Goal: Transaction & Acquisition: Purchase product/service

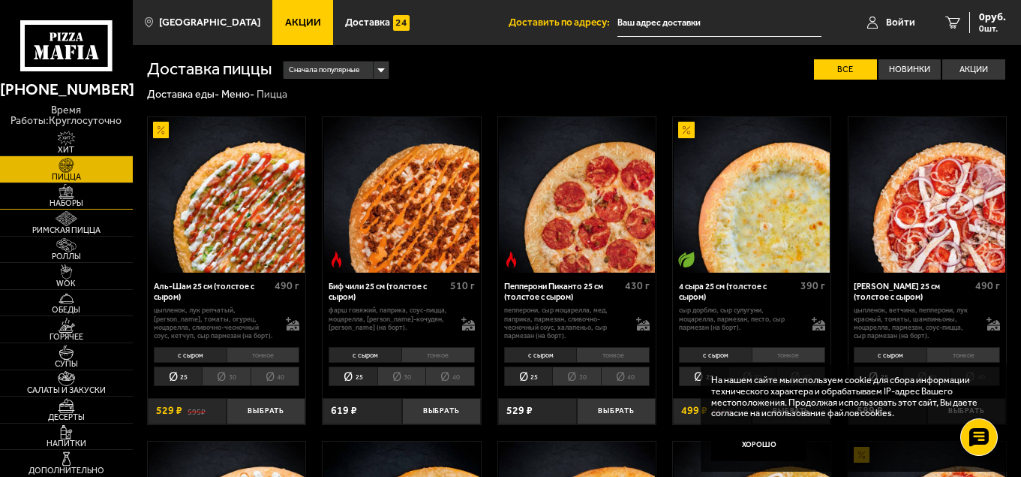
click at [77, 206] on span "Наборы" at bounding box center [66, 203] width 133 height 8
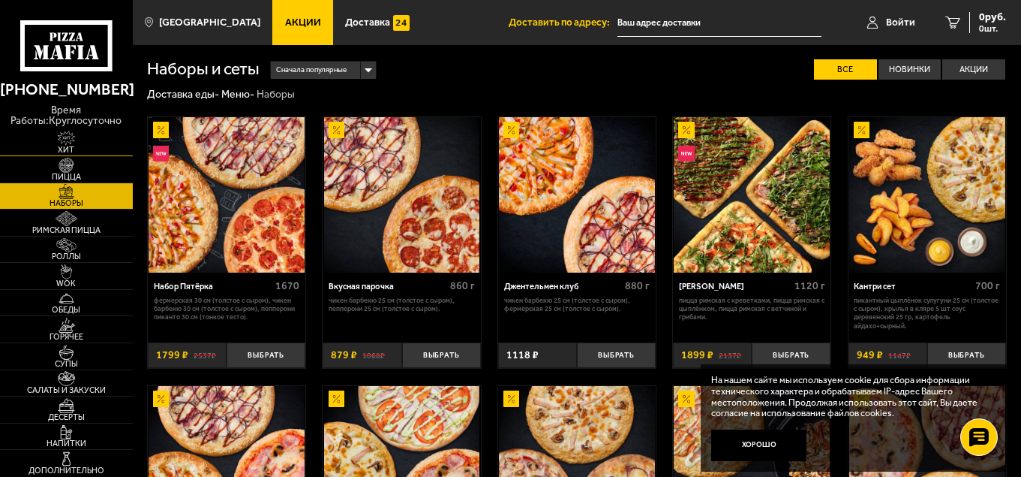
click at [65, 146] on span "Хит" at bounding box center [66, 150] width 133 height 8
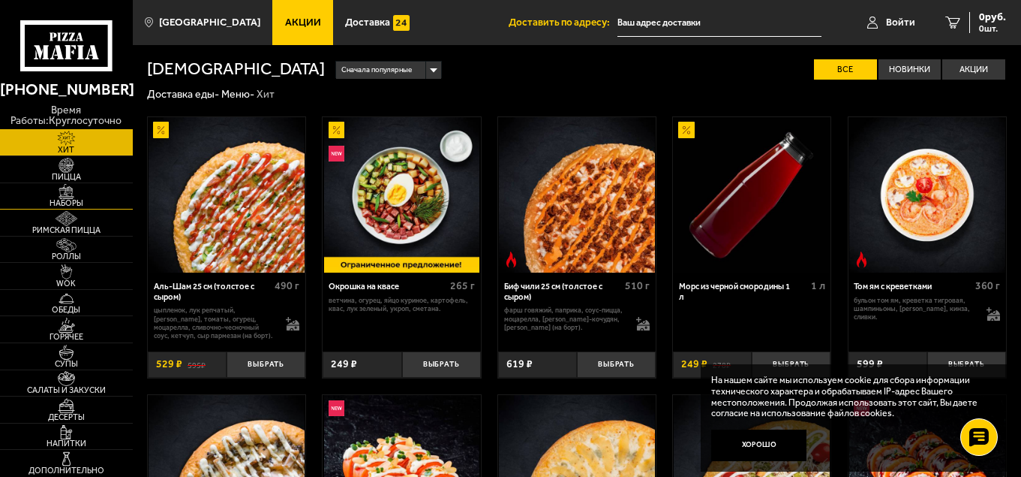
click at [61, 205] on span "Наборы" at bounding box center [66, 203] width 133 height 8
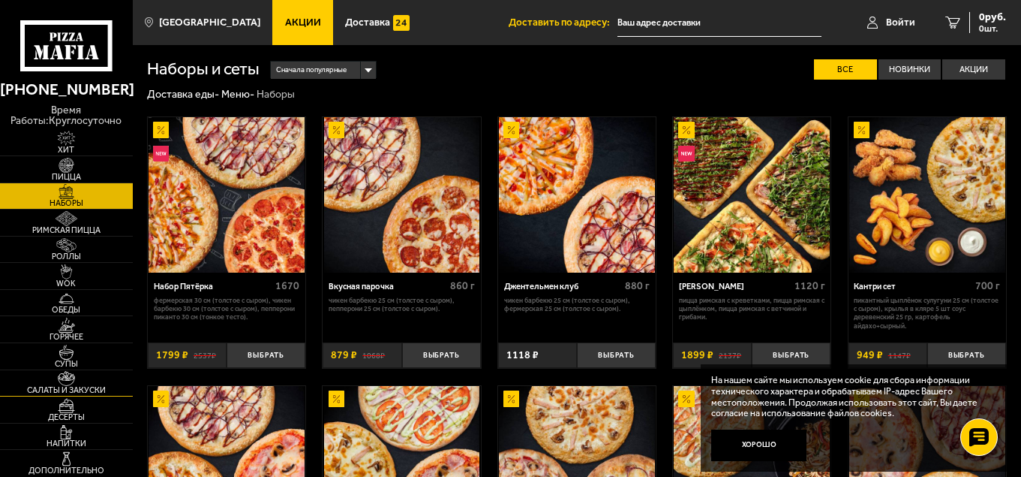
click at [84, 389] on span "Салаты и закуски" at bounding box center [66, 390] width 133 height 8
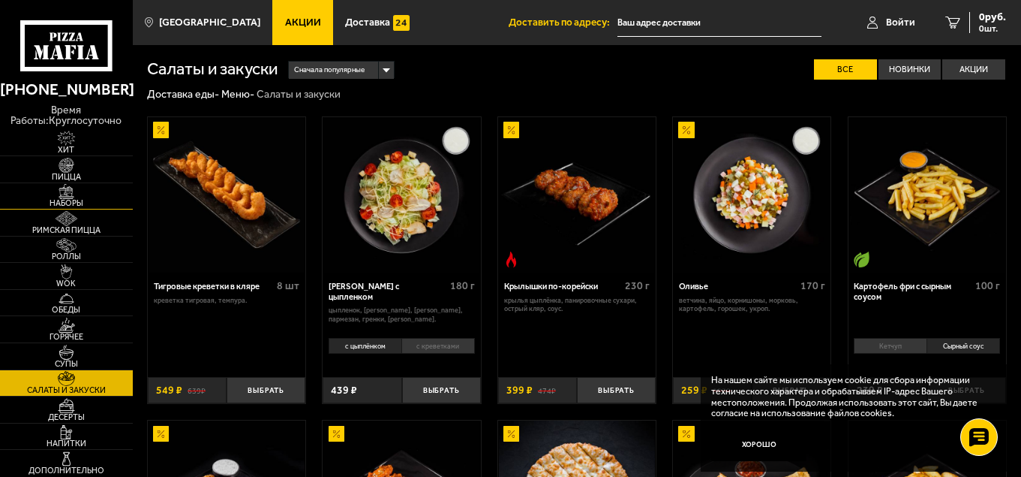
click at [68, 203] on span "Наборы" at bounding box center [66, 203] width 133 height 8
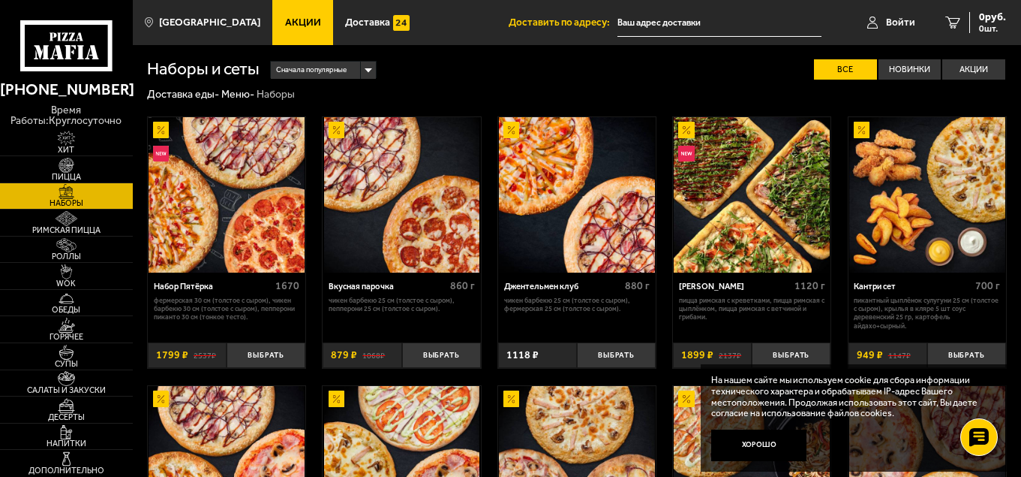
click at [588, 250] on img at bounding box center [577, 195] width 156 height 156
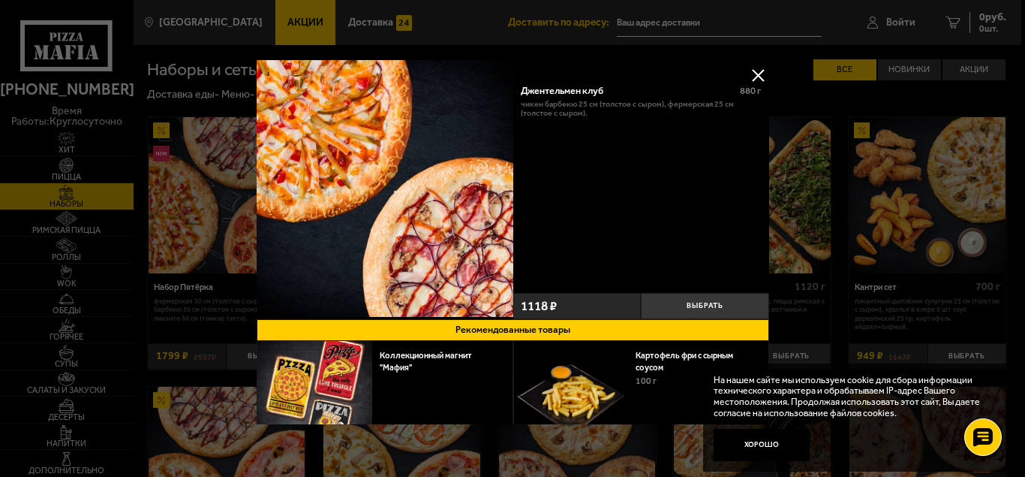
click at [757, 80] on button at bounding box center [758, 75] width 23 height 23
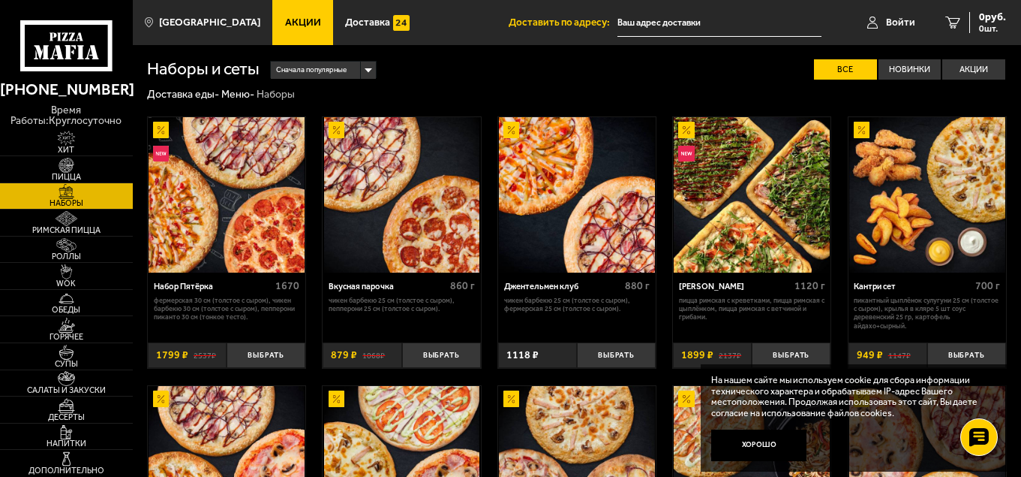
scroll to position [417, 0]
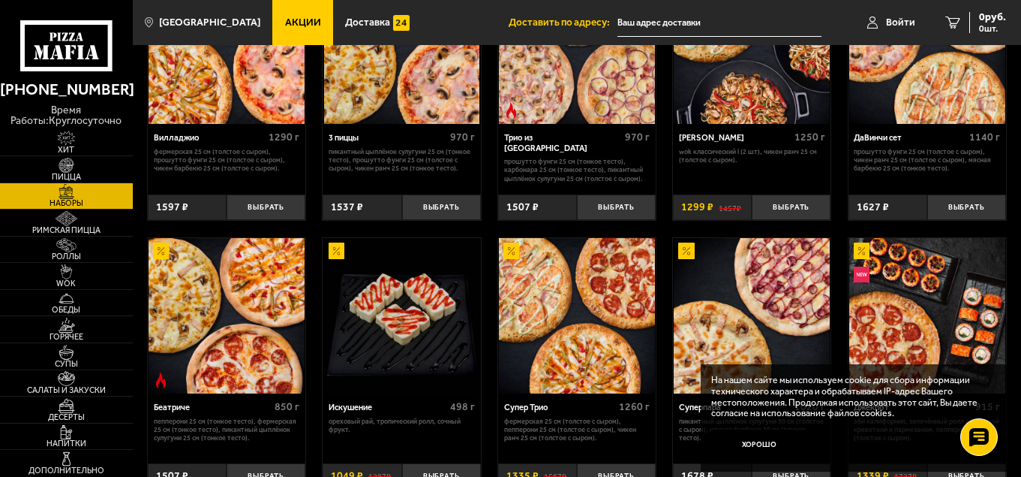
drag, startPoint x: 1021, startPoint y: 134, endPoint x: 1021, endPoint y: 144, distance: 10.5
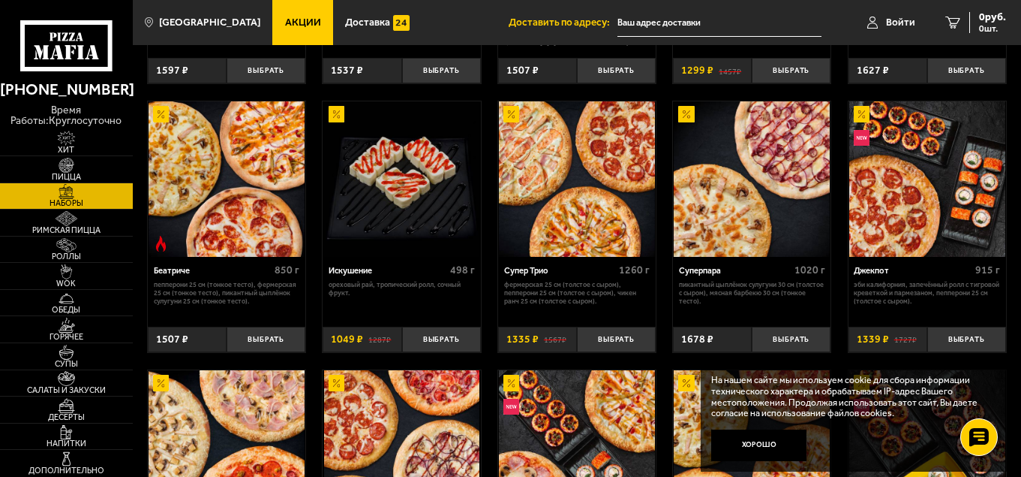
scroll to position [571, 0]
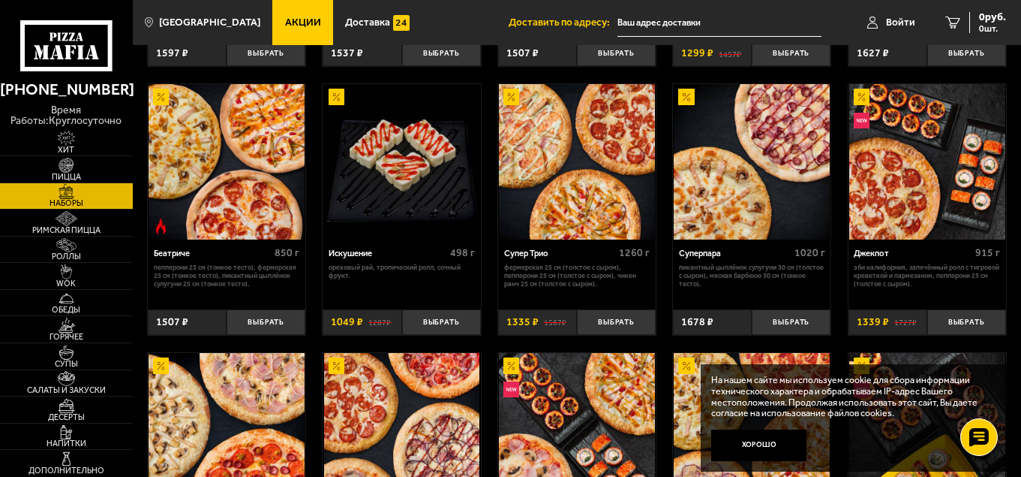
drag, startPoint x: 1021, startPoint y: 200, endPoint x: 1023, endPoint y: 218, distance: 17.4
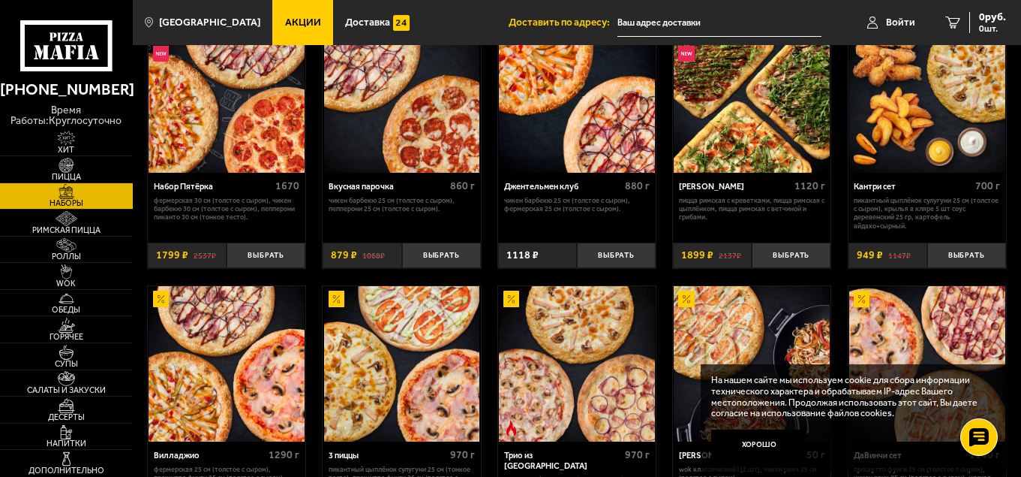
scroll to position [0, 0]
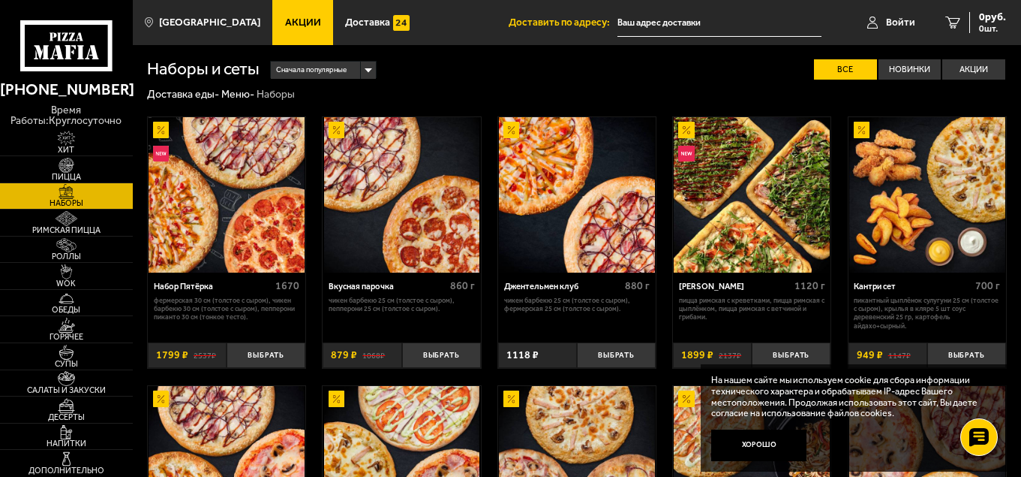
click at [334, 211] on img at bounding box center [402, 195] width 156 height 156
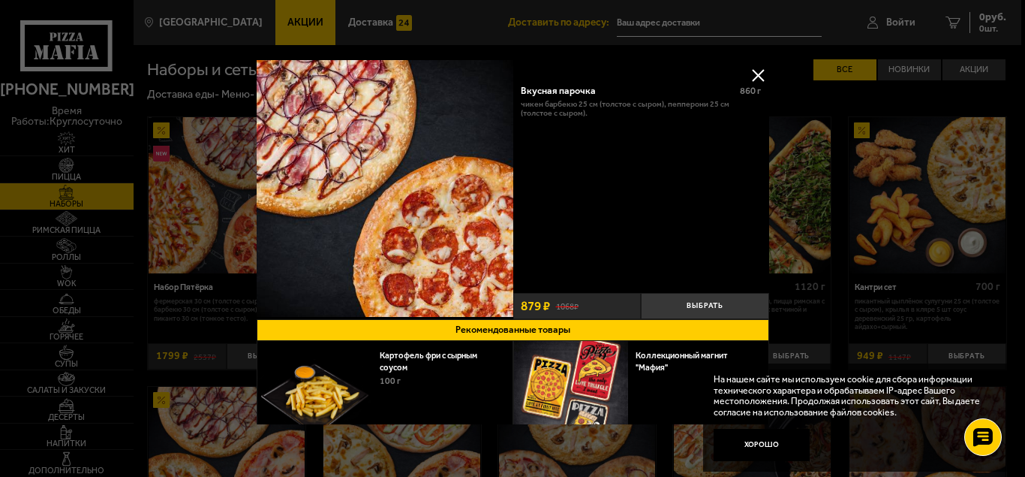
click at [756, 71] on button at bounding box center [758, 75] width 23 height 23
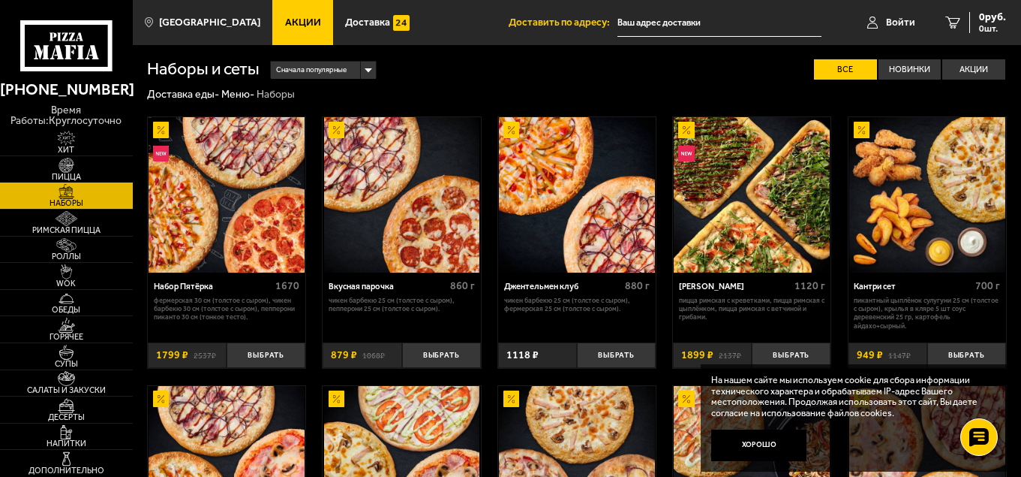
click at [62, 176] on span "Пицца" at bounding box center [66, 177] width 133 height 8
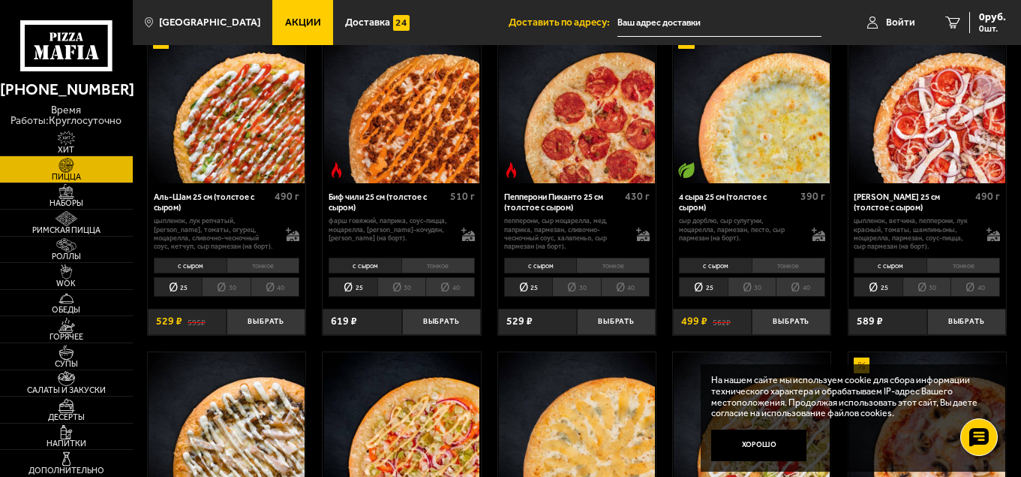
scroll to position [80, 0]
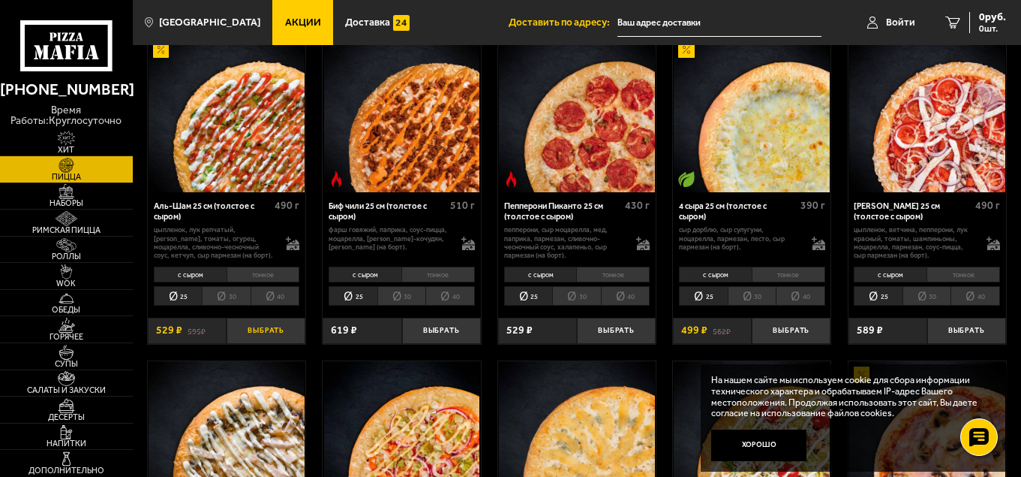
click at [266, 331] on button "Выбрать" at bounding box center [266, 330] width 79 height 26
click at [979, 334] on button "Выбрать" at bounding box center [967, 330] width 79 height 26
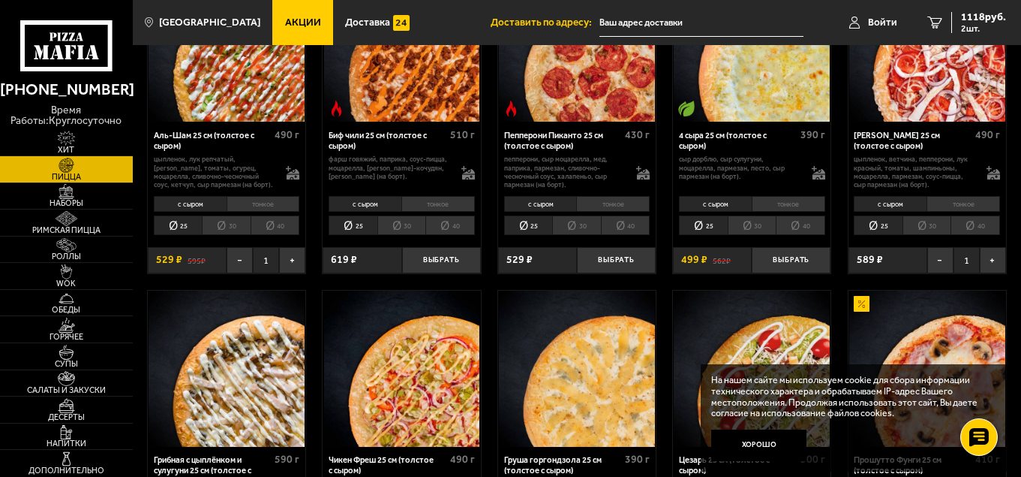
scroll to position [0, 0]
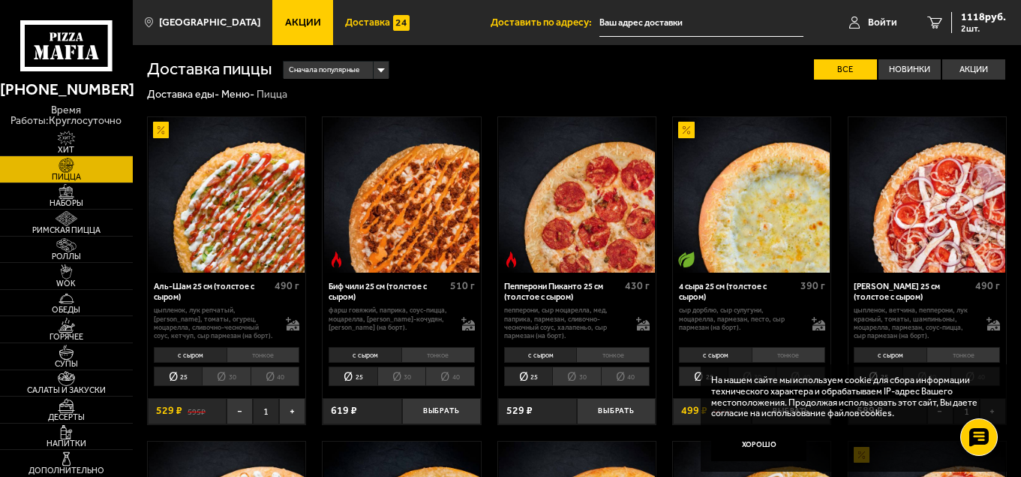
click at [345, 26] on span "Доставка" at bounding box center [367, 22] width 45 height 11
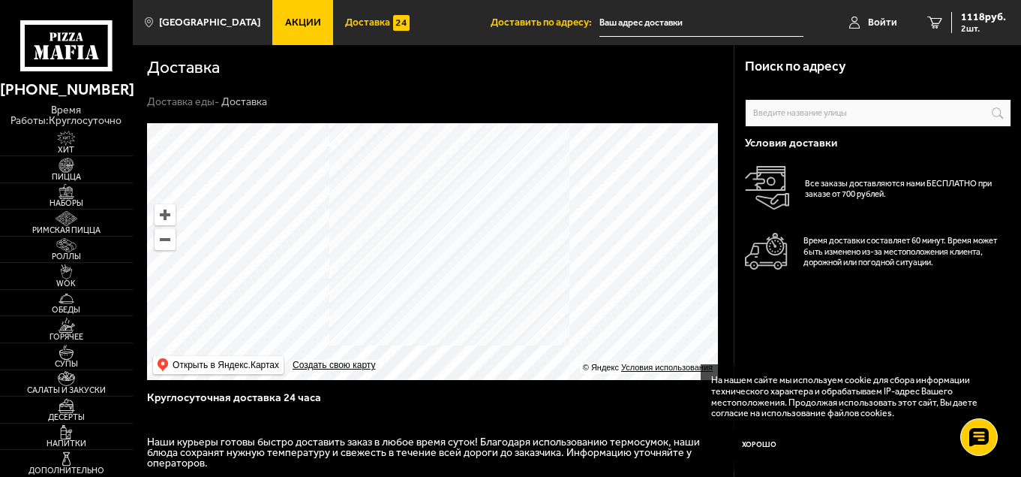
click at [0, 0] on input "text" at bounding box center [0, 0] width 0 height 0
click at [0, 0] on input "лдег" at bounding box center [0, 0] width 0 height 0
click at [0, 0] on input "дег" at bounding box center [0, 0] width 0 height 0
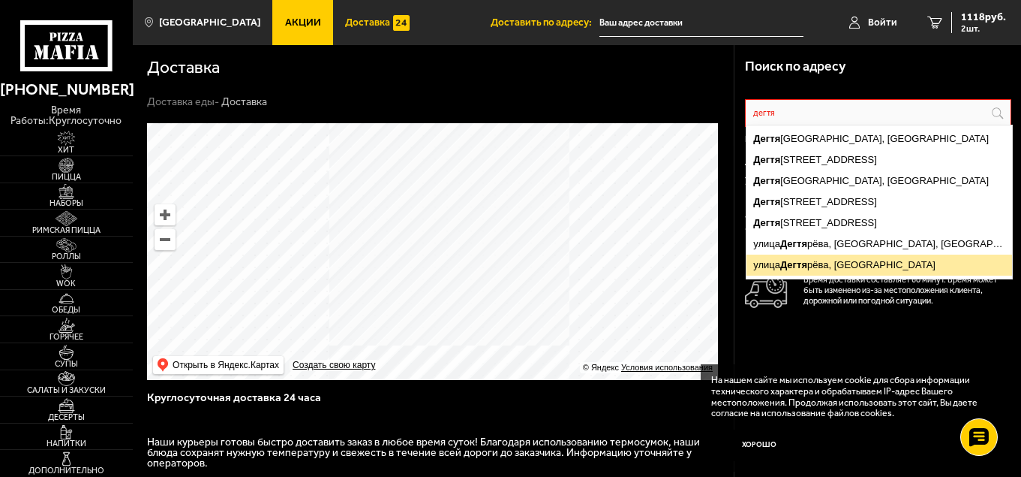
click at [775, 269] on ymaps "[GEOGRAPHIC_DATA], [GEOGRAPHIC_DATA]" at bounding box center [880, 264] width 266 height 21
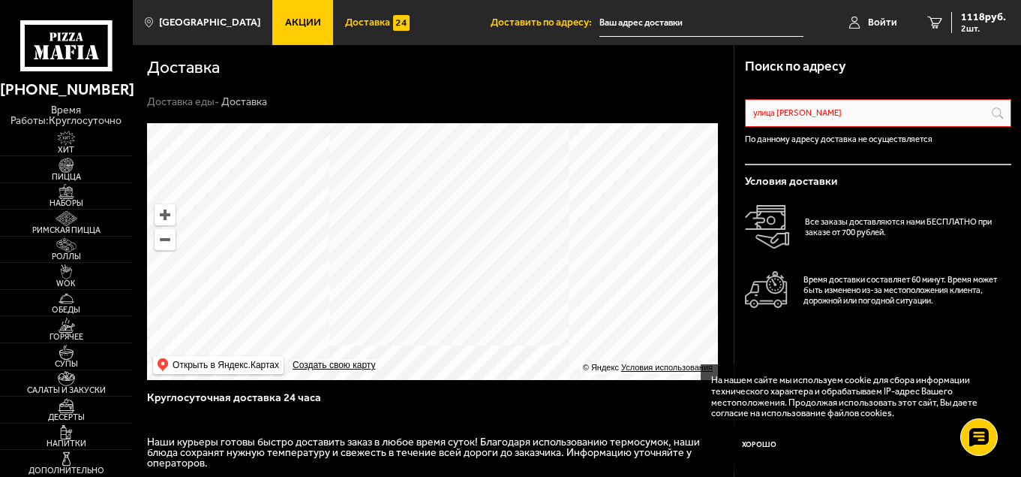
click at [841, 113] on input "улица [PERSON_NAME]" at bounding box center [878, 113] width 266 height 28
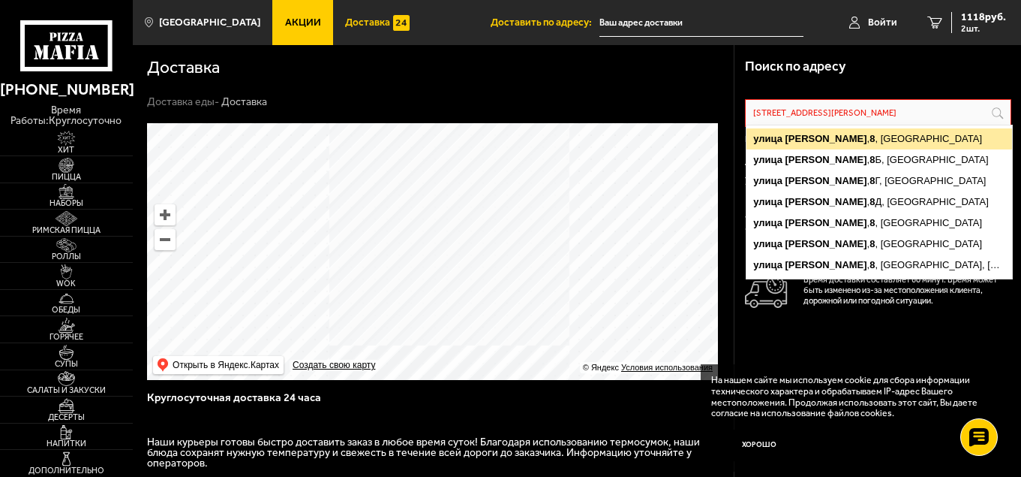
click at [838, 138] on ymaps "[STREET_ADDRESS][PERSON_NAME]" at bounding box center [880, 138] width 266 height 21
type input "[STREET_ADDRESS][PERSON_NAME]"
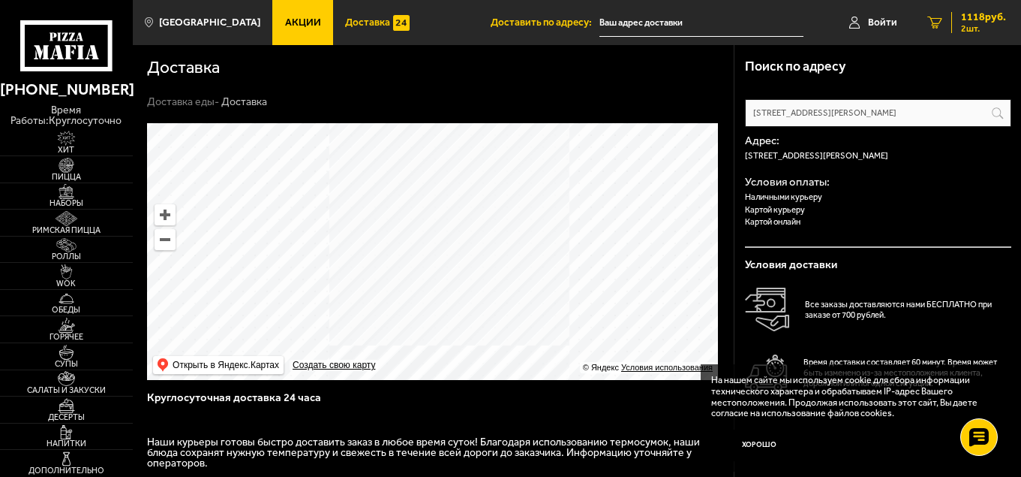
click at [966, 24] on span "2 шт." at bounding box center [983, 28] width 45 height 9
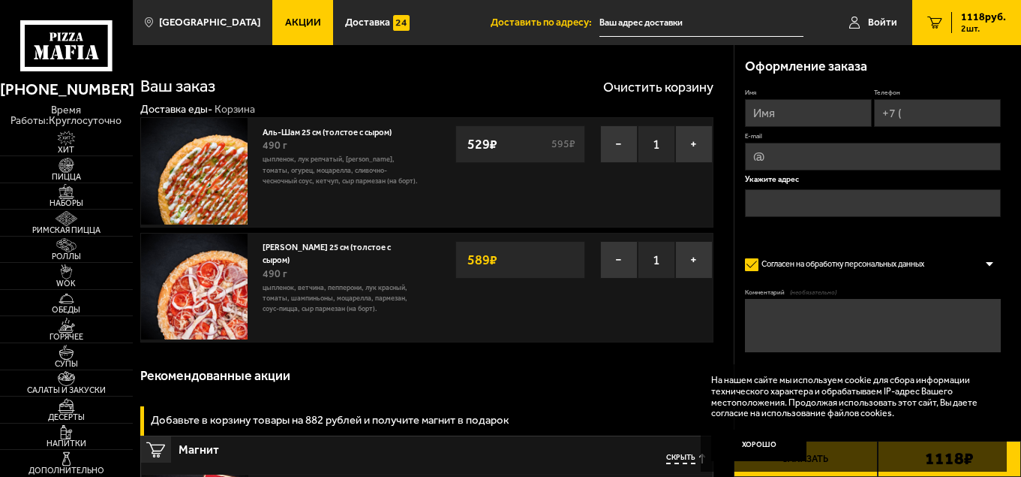
click at [771, 115] on input "Имя" at bounding box center [808, 113] width 127 height 28
type input "[PERSON_NAME]"
click at [918, 123] on input "Телефон" at bounding box center [937, 113] width 127 height 28
type input "[PHONE_NUMBER]"
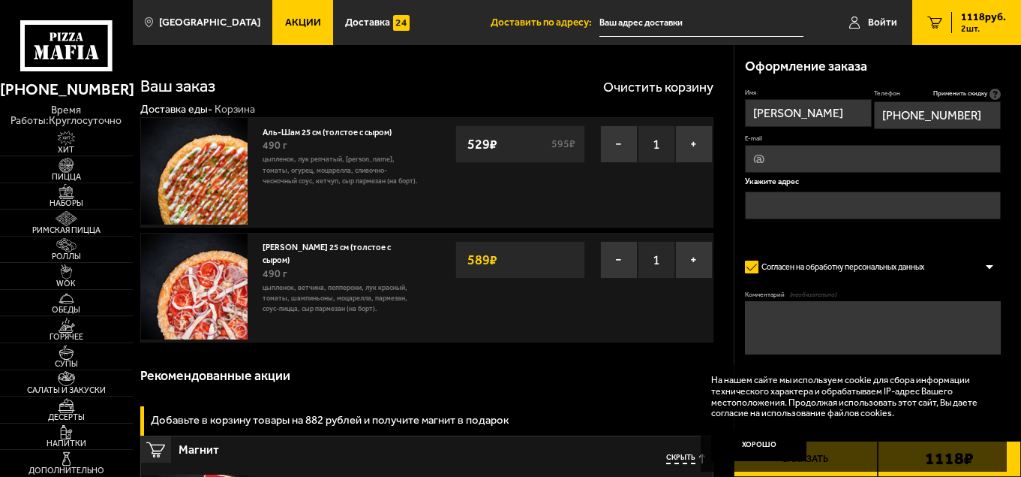
click at [823, 167] on input "E-mail" at bounding box center [872, 159] width 255 height 28
type input "[EMAIL_ADDRESS][DOMAIN_NAME]"
click at [789, 205] on input "text" at bounding box center [872, 205] width 255 height 28
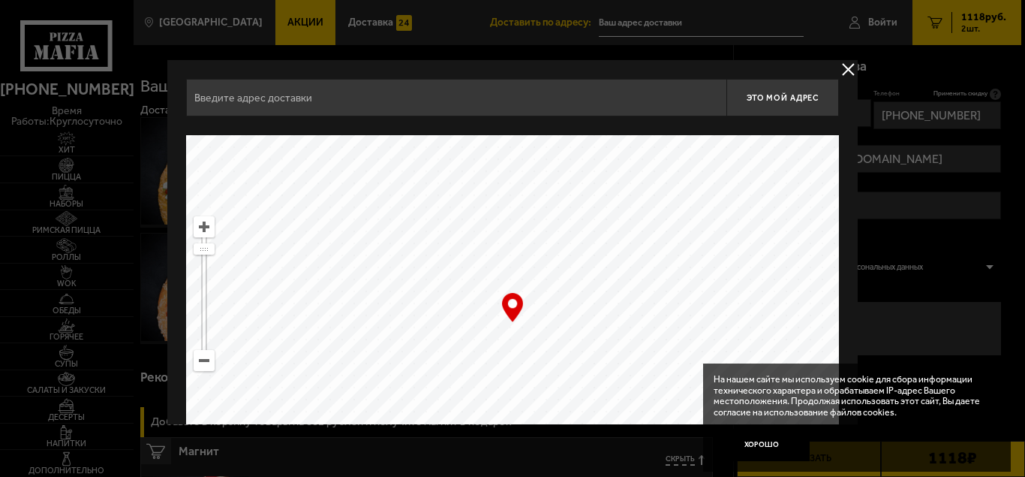
click at [381, 89] on input "text" at bounding box center [456, 98] width 540 height 38
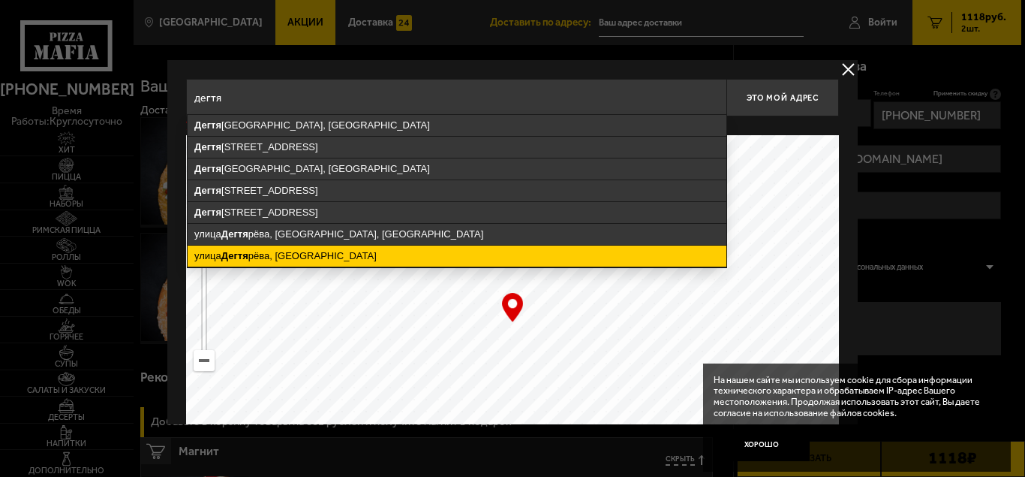
click at [308, 251] on ymaps "[GEOGRAPHIC_DATA], [GEOGRAPHIC_DATA]" at bounding box center [457, 255] width 539 height 21
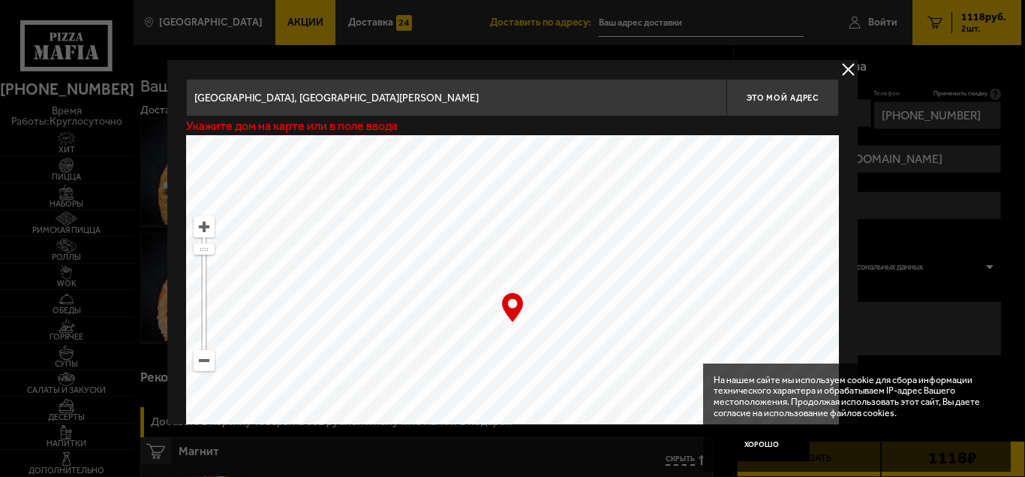
click at [375, 106] on input "[GEOGRAPHIC_DATA], [GEOGRAPHIC_DATA][PERSON_NAME]" at bounding box center [456, 98] width 540 height 38
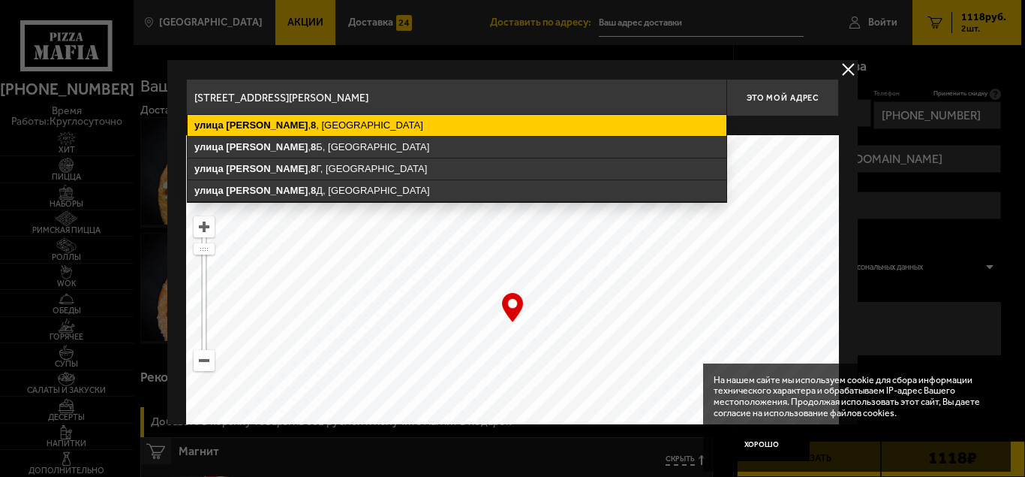
click at [337, 127] on ymaps "[STREET_ADDRESS][PERSON_NAME]" at bounding box center [457, 125] width 539 height 21
type input "[STREET_ADDRESS][PERSON_NAME]"
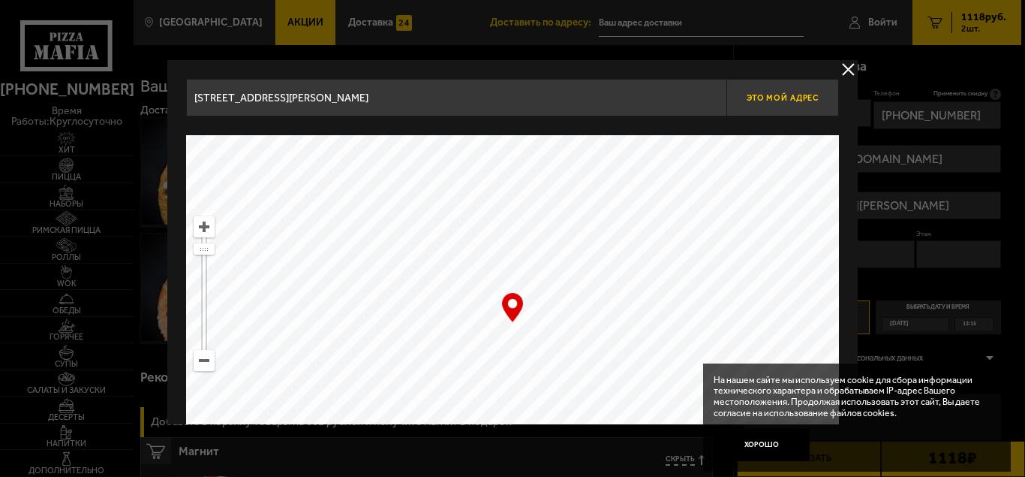
click at [755, 99] on span "Это мой адрес" at bounding box center [783, 98] width 72 height 10
type input "[STREET_ADDRESS][PERSON_NAME]"
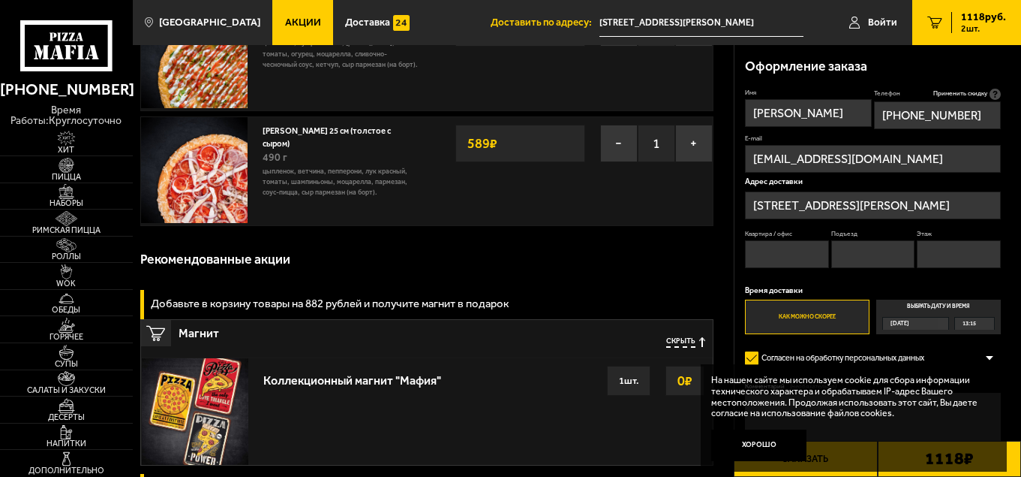
scroll to position [533, 0]
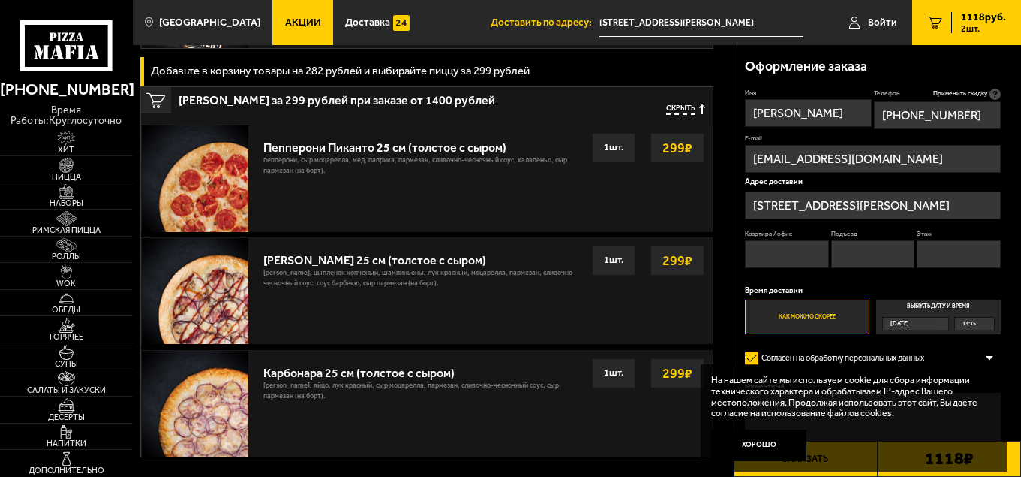
click at [933, 326] on div "[DATE]" at bounding box center [911, 323] width 56 height 12
click at [0, 0] on input "Выбрать дату и время [DATE] 13:15" at bounding box center [0, 0] width 0 height 0
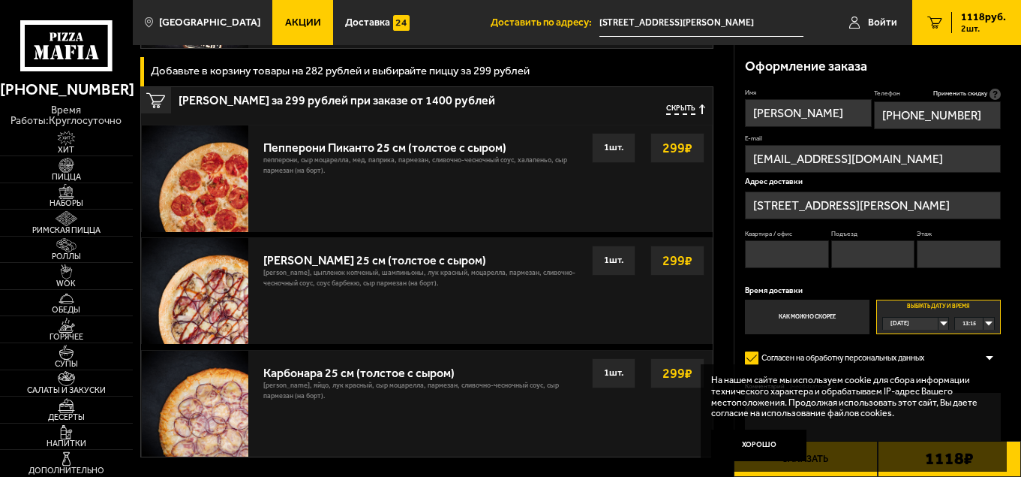
click at [939, 323] on div "[DATE]" at bounding box center [911, 323] width 56 height 12
click at [904, 362] on span "пн, 01.09" at bounding box center [904, 362] width 25 height 12
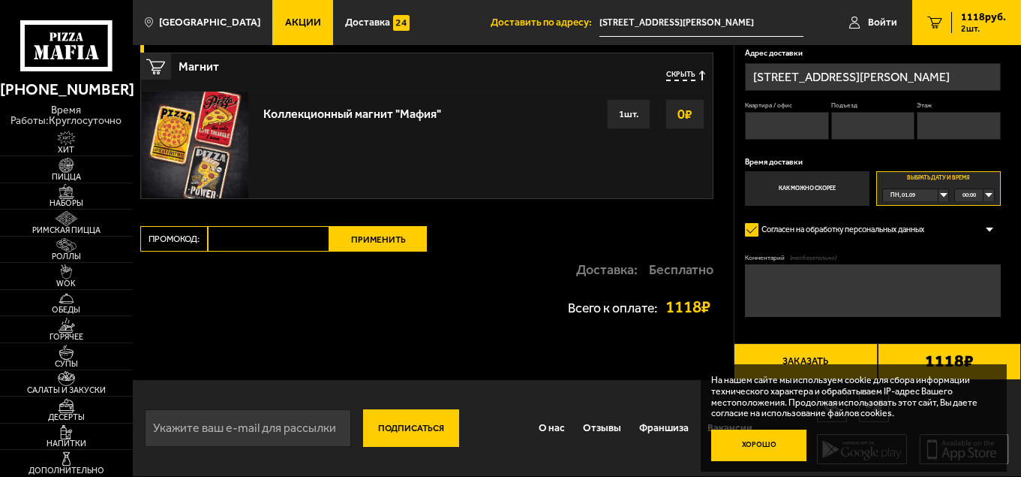
click at [766, 442] on button "Хорошо" at bounding box center [759, 445] width 96 height 32
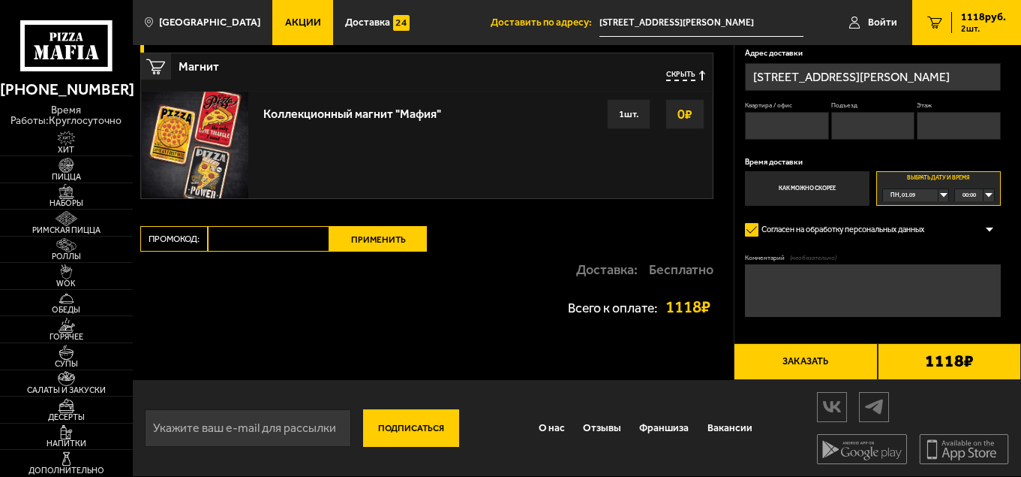
click at [990, 195] on div "00:00" at bounding box center [974, 195] width 38 height 12
click at [987, 196] on div "00:00" at bounding box center [974, 195] width 38 height 12
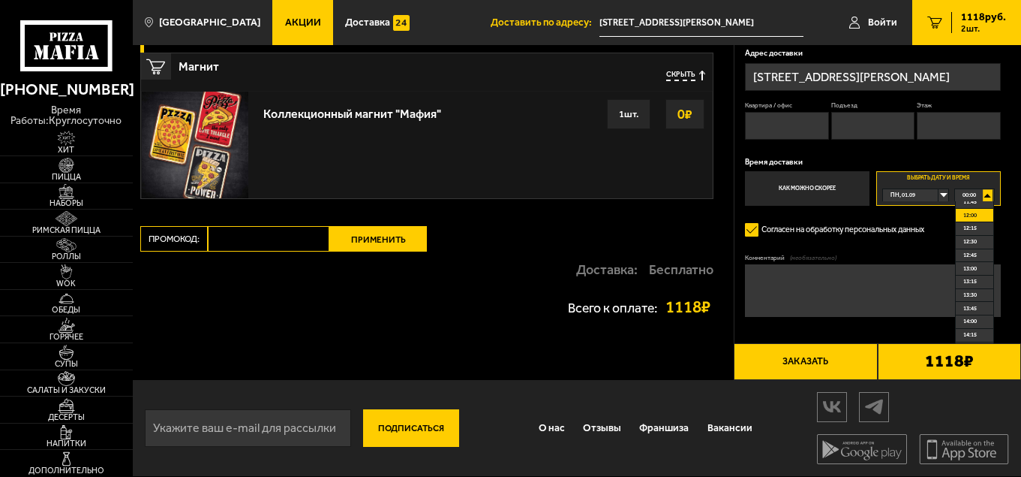
click at [972, 218] on span "12:00" at bounding box center [971, 215] width 14 height 12
click at [794, 361] on button "Заказать" at bounding box center [805, 361] width 143 height 36
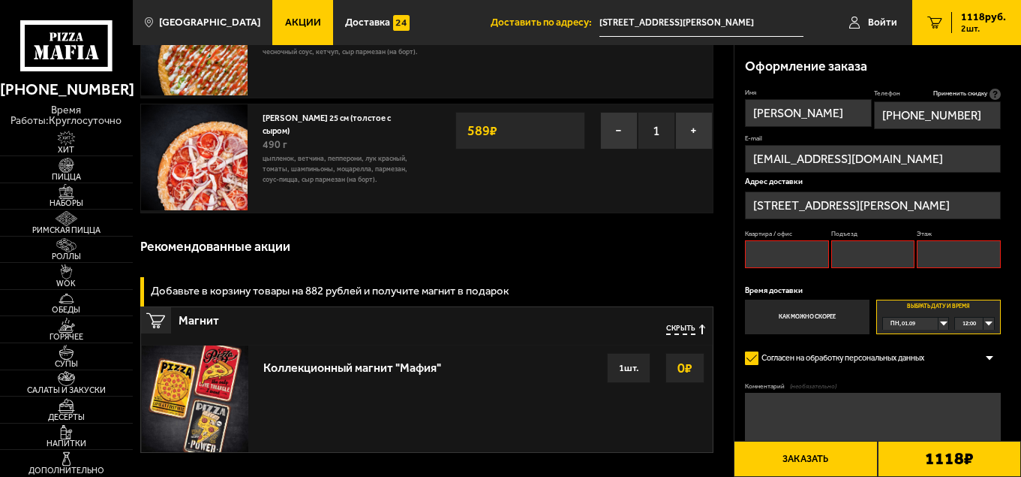
scroll to position [128, 0]
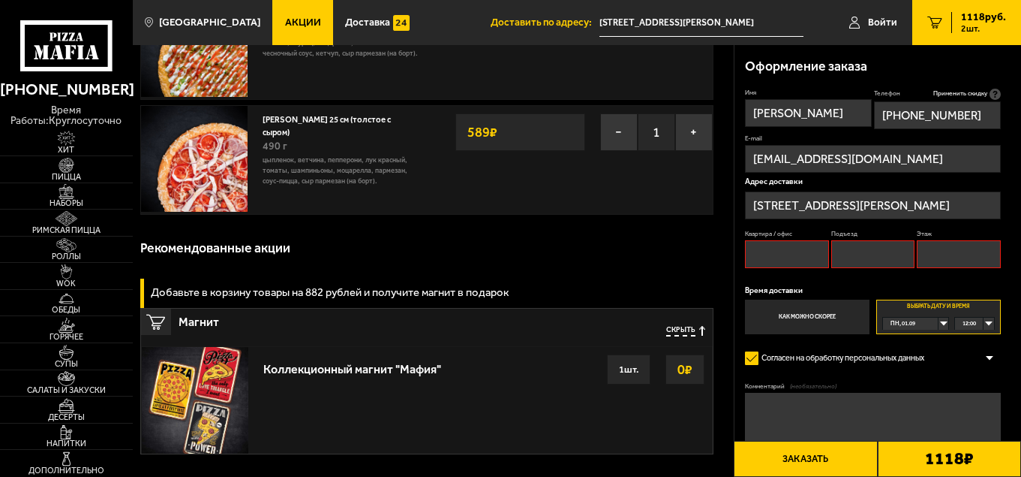
click at [766, 253] on input "Квартира / офис" at bounding box center [787, 254] width 84 height 28
type input "офис"
click at [1018, 232] on div "Оформление заказа Имя [PERSON_NAME] Телефон Применить скидку Вы будете зарегист…" at bounding box center [878, 277] width 287 height 464
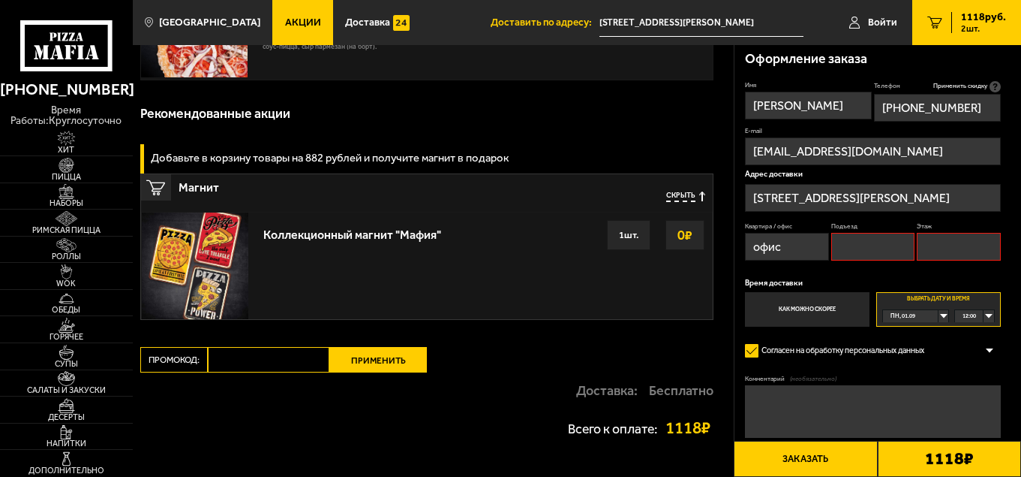
scroll to position [263, 0]
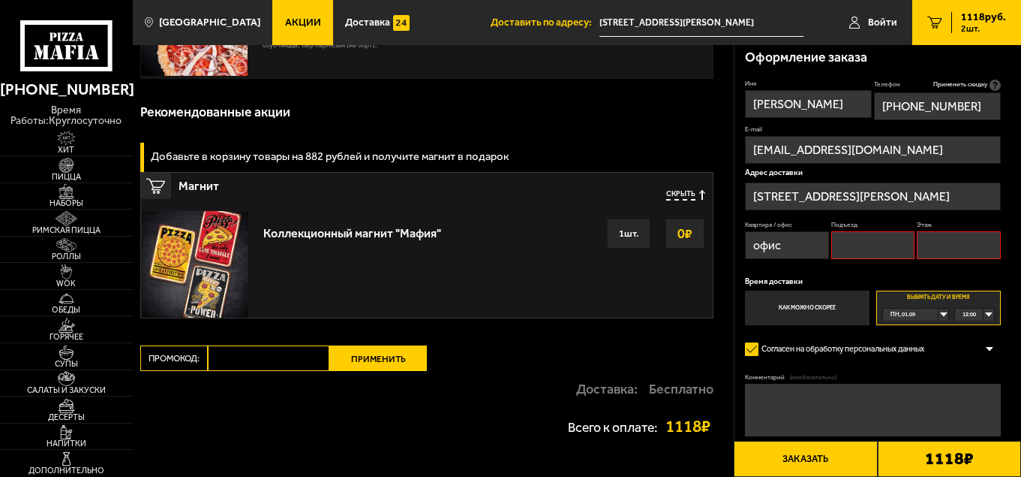
drag, startPoint x: 775, startPoint y: 252, endPoint x: 787, endPoint y: 251, distance: 11.4
click at [784, 251] on input "офис" at bounding box center [787, 245] width 84 height 28
click at [856, 245] on input "Подъезд" at bounding box center [874, 245] width 84 height 28
type input "1"
click at [936, 247] on input "Этаж" at bounding box center [959, 245] width 84 height 28
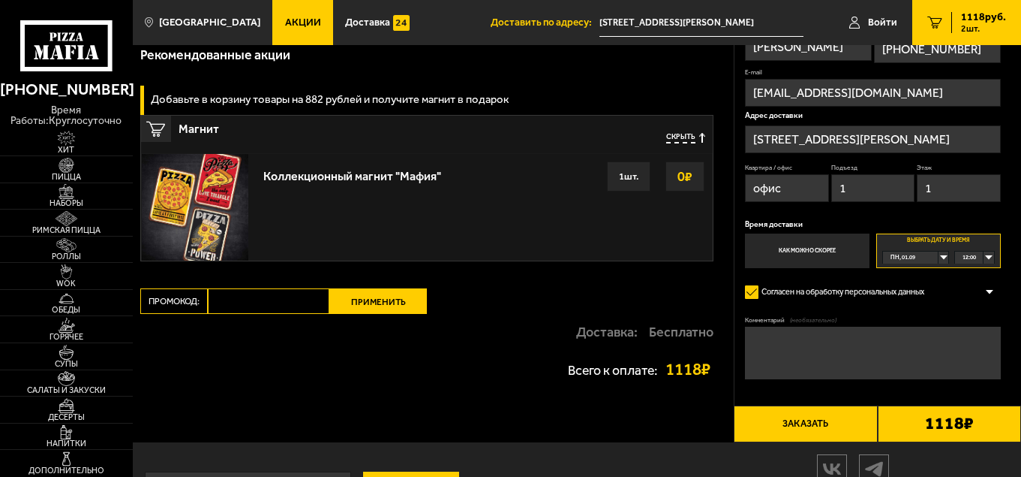
scroll to position [321, 0]
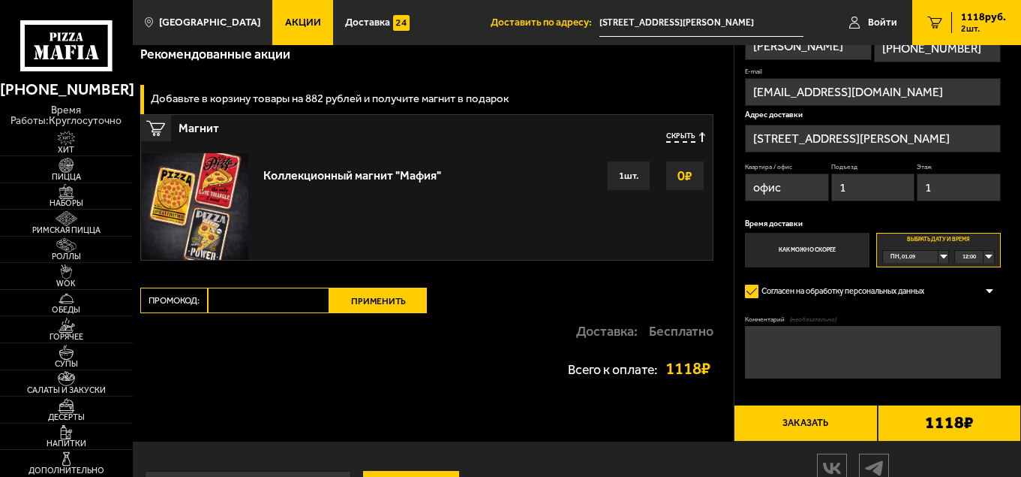
type input "1"
click at [793, 350] on textarea "Комментарий (необязательно)" at bounding box center [872, 352] width 255 height 53
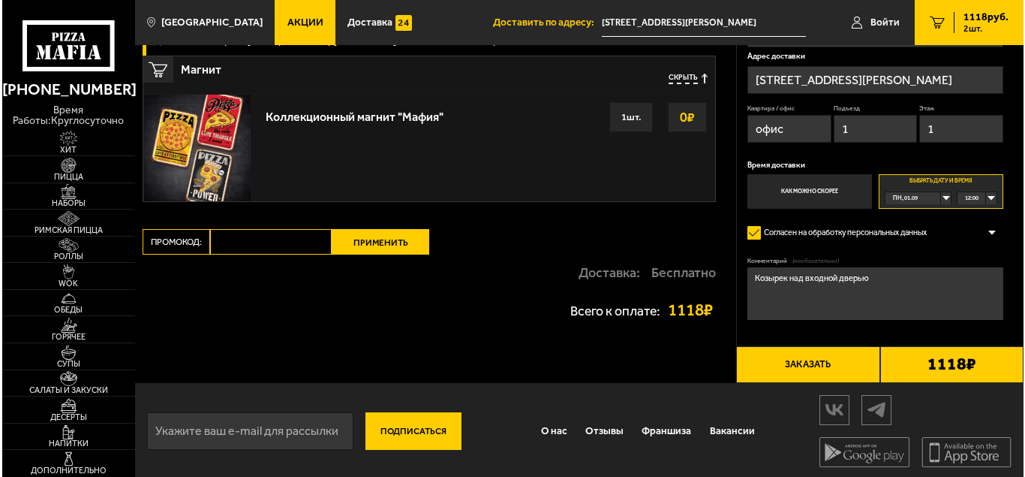
scroll to position [384, 0]
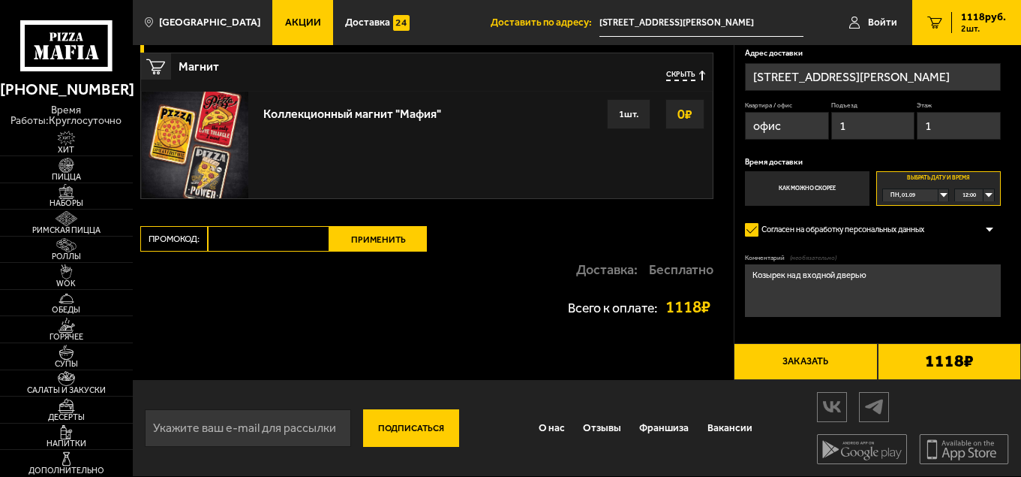
type textarea "Козырек над входной дверью"
click at [782, 365] on button "Заказать" at bounding box center [805, 361] width 143 height 36
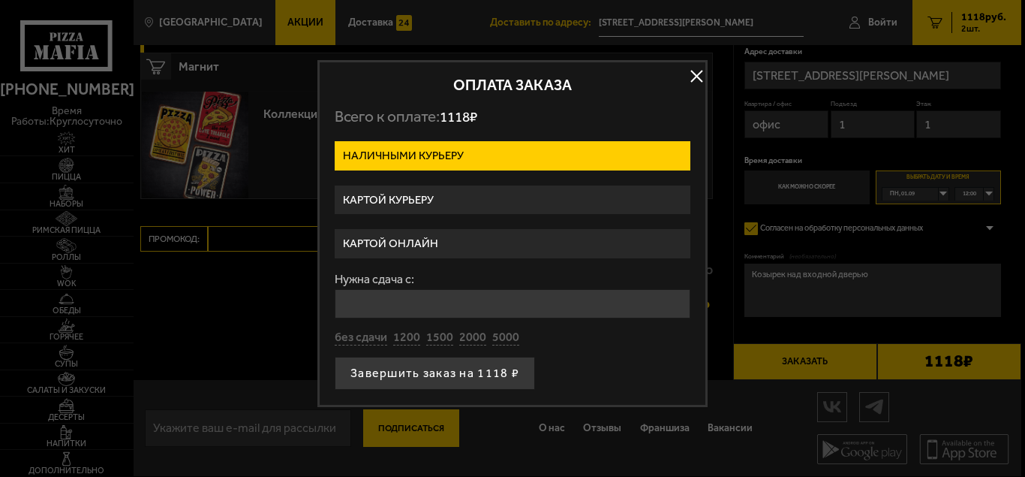
click at [413, 161] on label "Наличными курьеру" at bounding box center [513, 155] width 356 height 29
click at [0, 0] on input "Наличными курьеру" at bounding box center [0, 0] width 0 height 0
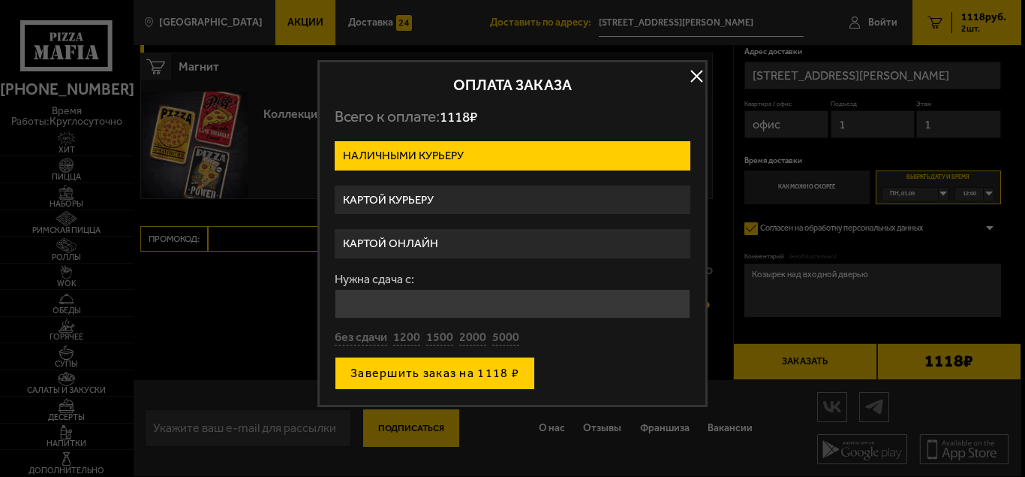
click at [391, 374] on button "Завершить заказ на 1118 ₽" at bounding box center [435, 372] width 200 height 33
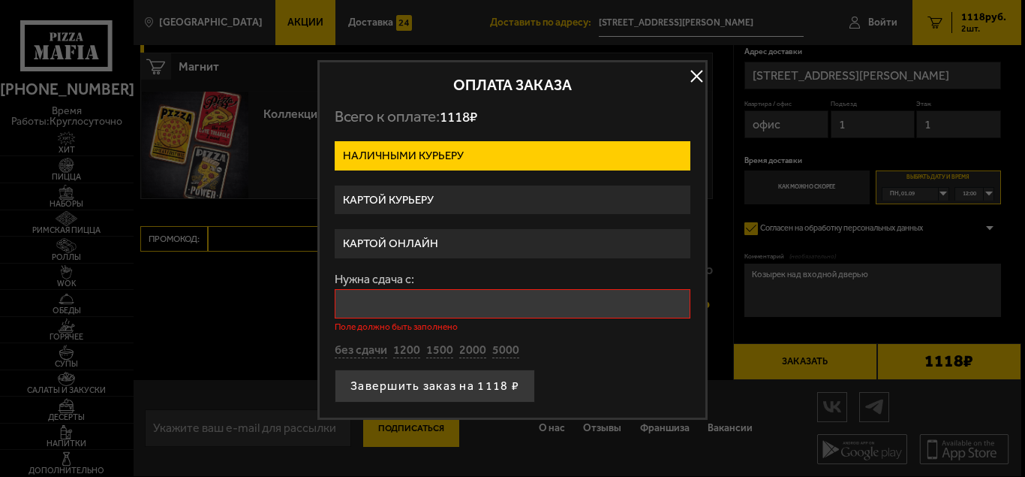
click at [398, 296] on input "Нужна сдача с:" at bounding box center [513, 303] width 356 height 29
click at [363, 347] on button "без сдачи" at bounding box center [361, 350] width 53 height 17
type input "0"
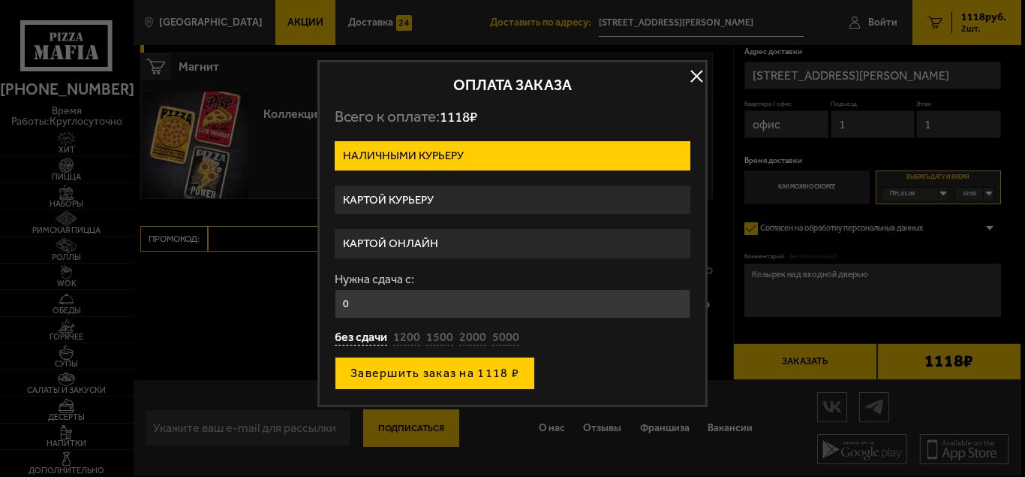
click at [369, 375] on button "Завершить заказ на 1118 ₽" at bounding box center [435, 372] width 200 height 33
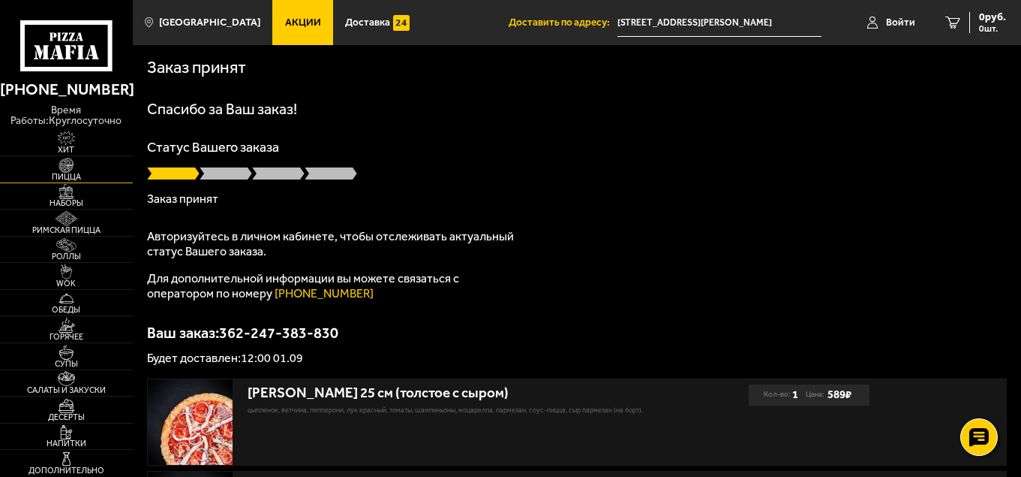
click at [70, 175] on span "Пицца" at bounding box center [66, 177] width 133 height 8
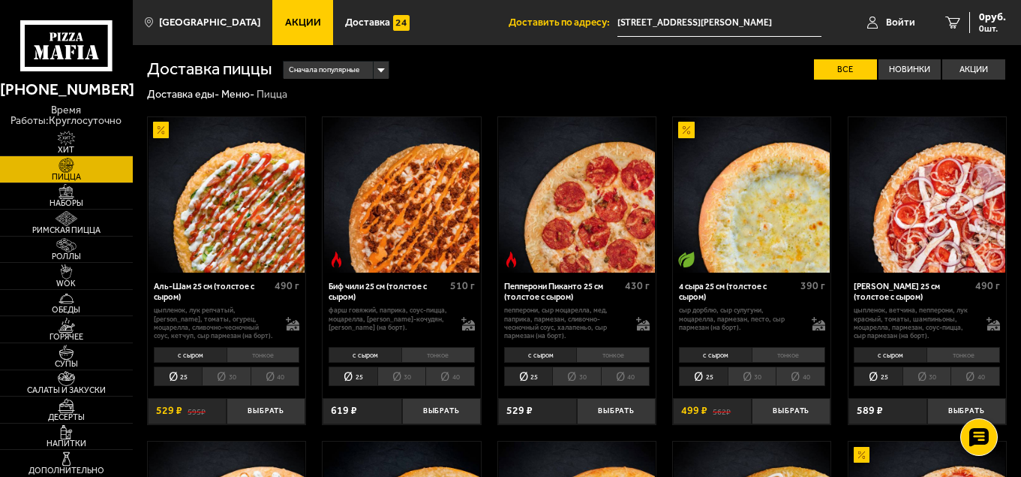
click at [249, 358] on li "тонкое" at bounding box center [264, 355] width 74 height 16
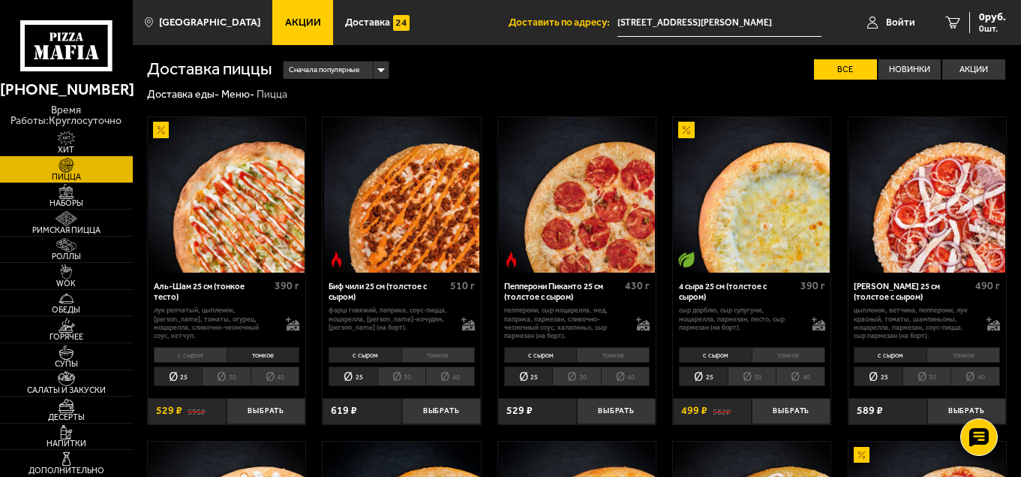
click at [192, 358] on li "с сыром" at bounding box center [190, 355] width 73 height 16
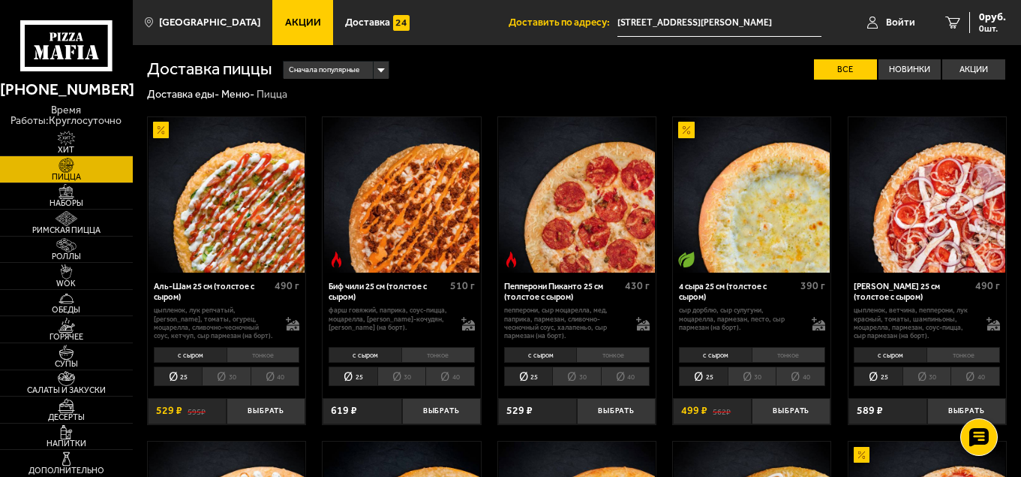
click at [285, 23] on span "Акции" at bounding box center [303, 22] width 36 height 11
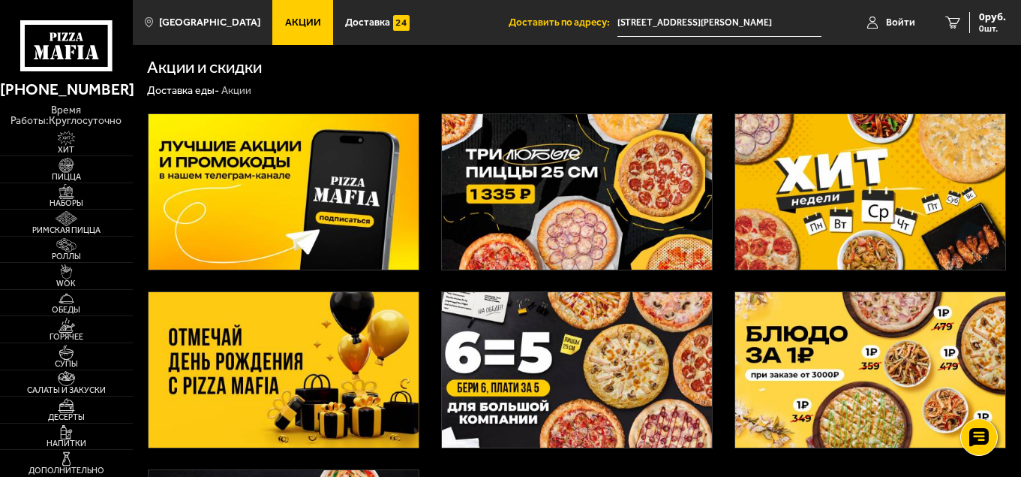
click at [646, 212] on img at bounding box center [577, 191] width 271 height 155
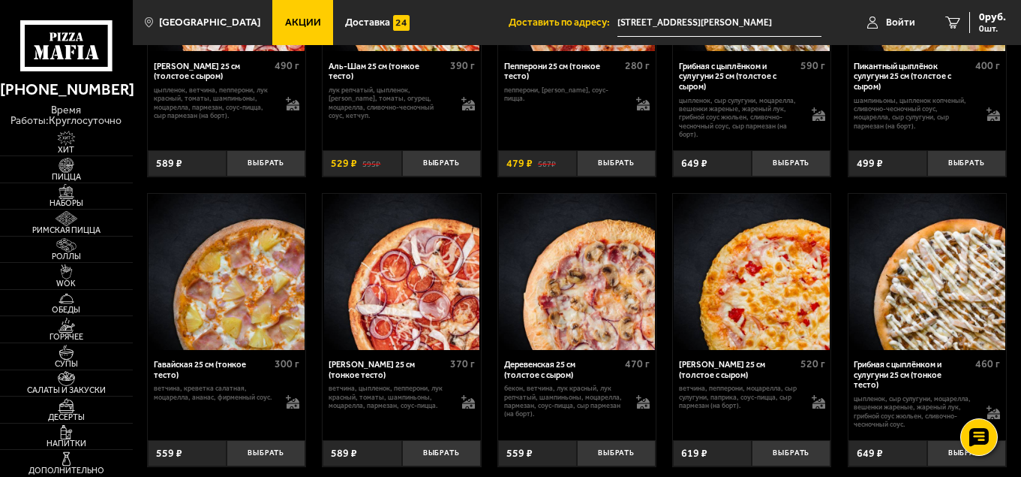
scroll to position [2085, 0]
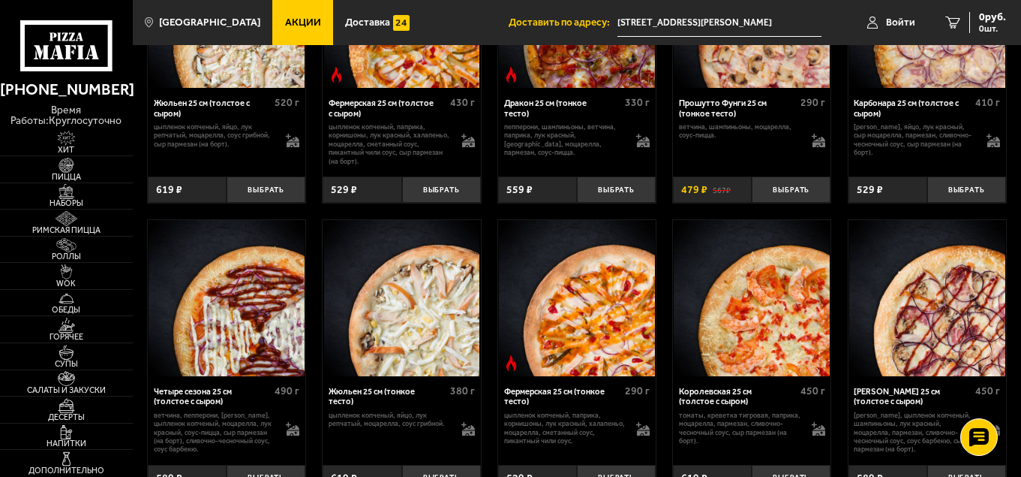
drag, startPoint x: 1021, startPoint y: 263, endPoint x: 1021, endPoint y: 385, distance: 122.3
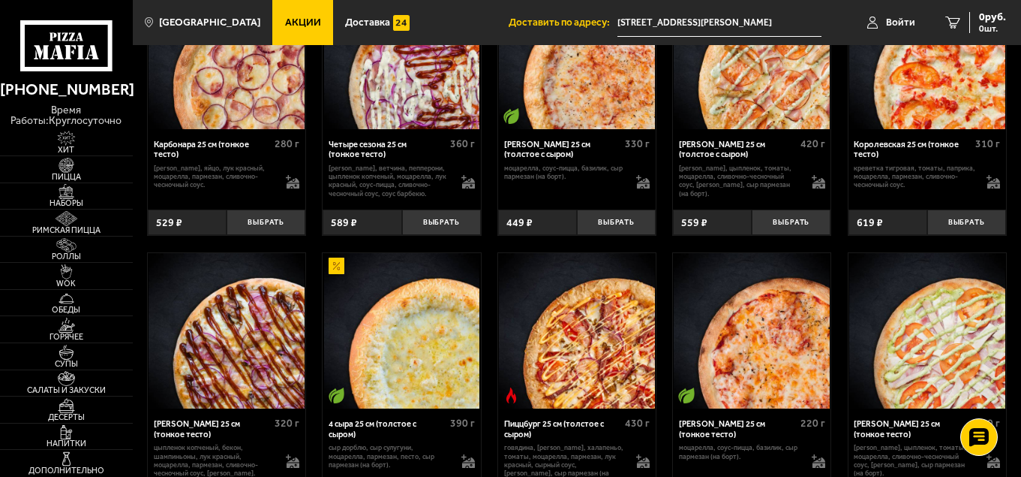
scroll to position [2616, 0]
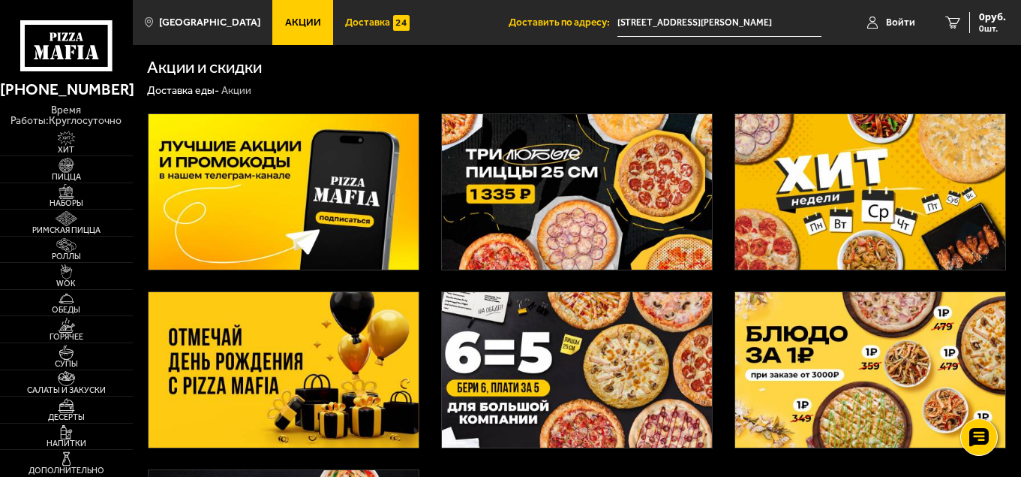
click at [349, 23] on span "Доставка" at bounding box center [367, 22] width 45 height 11
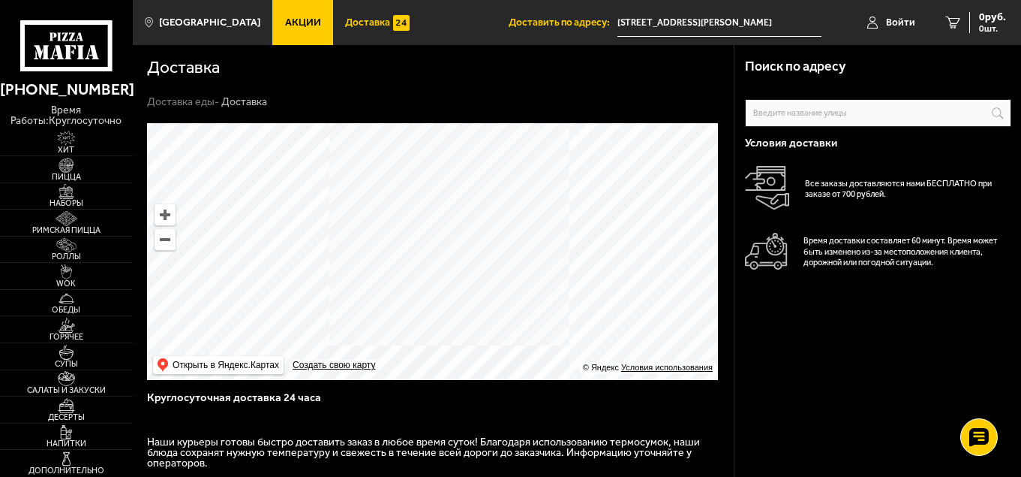
click at [59, 42] on icon at bounding box center [66, 45] width 92 height 51
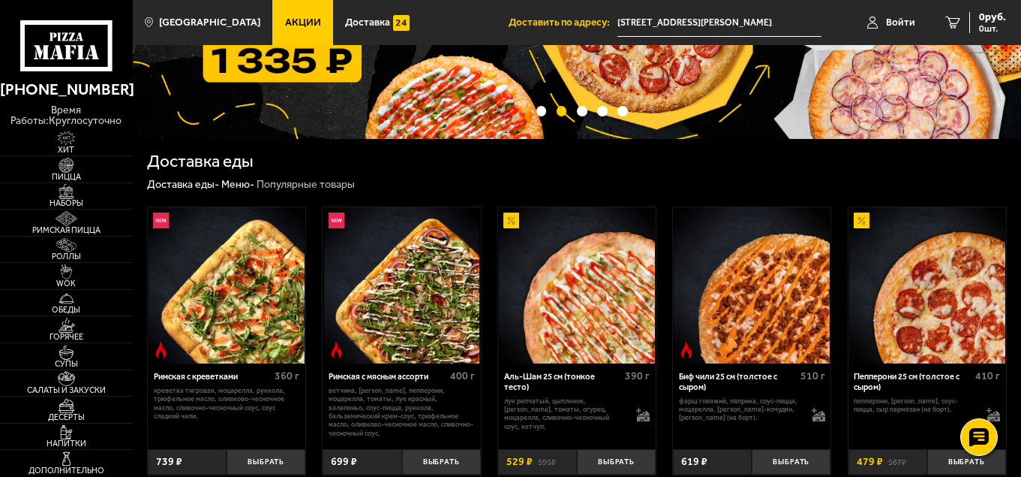
scroll to position [160, 0]
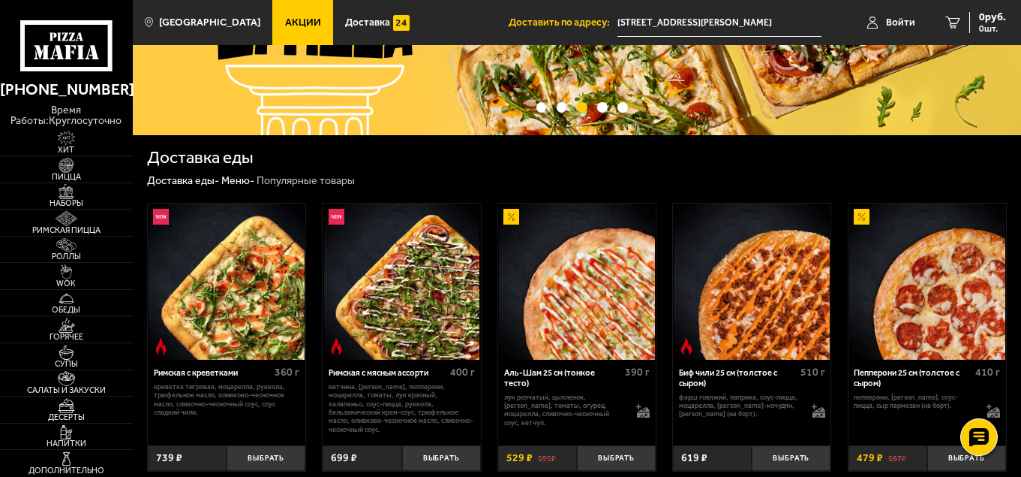
click at [285, 24] on span "Акции" at bounding box center [303, 22] width 36 height 11
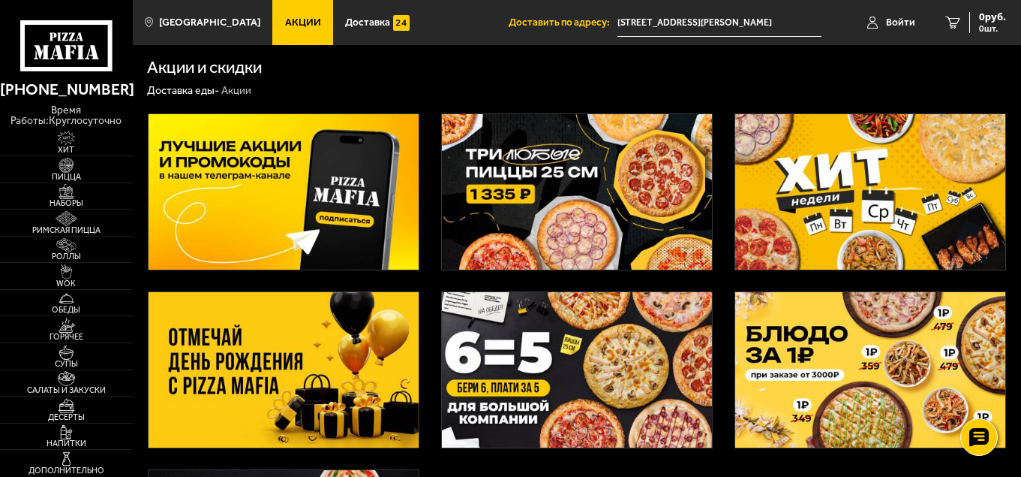
click at [620, 162] on img at bounding box center [577, 191] width 271 height 155
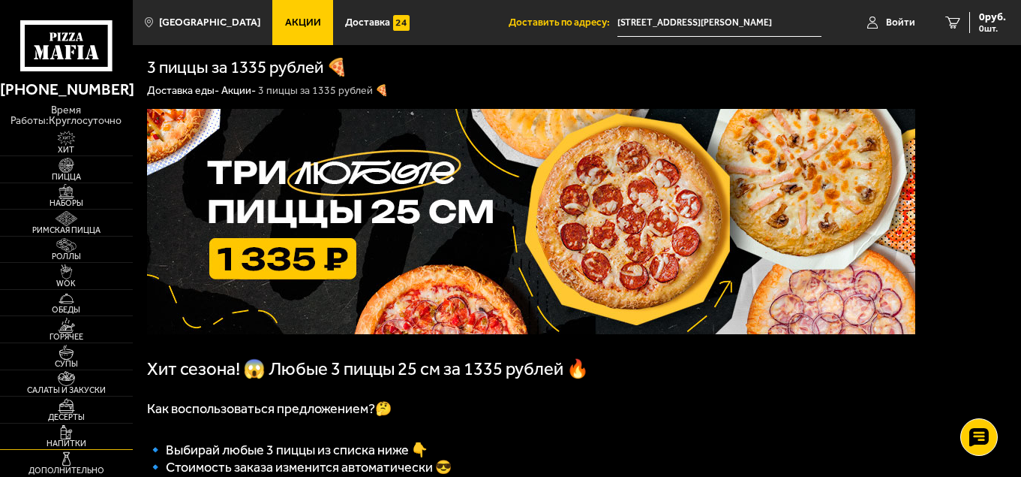
click at [62, 444] on span "Напитки" at bounding box center [66, 443] width 133 height 8
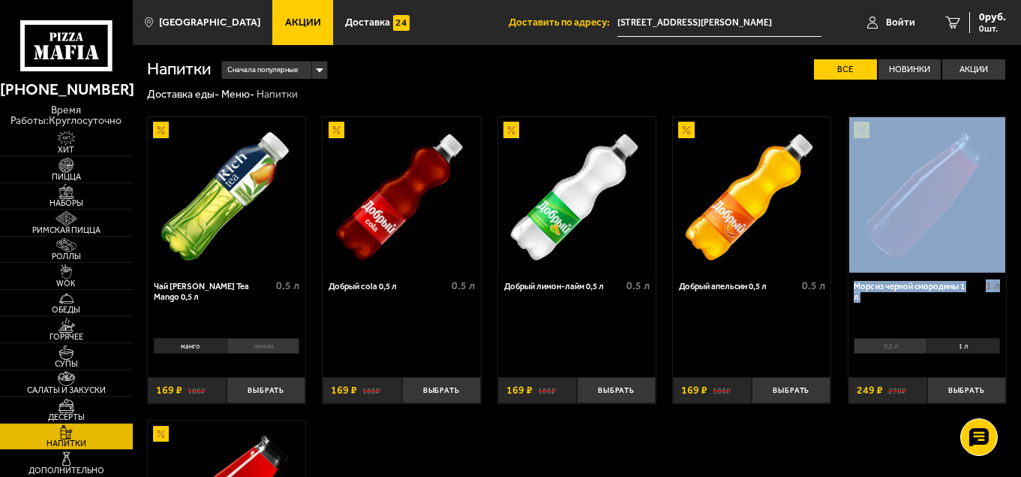
drag, startPoint x: 1021, startPoint y: 292, endPoint x: 1018, endPoint y: 173, distance: 118.6
click at [1018, 173] on div "Чай [PERSON_NAME] Tea Mango 0,5 л 0.5 л манго лимон 0 Выбрать 186 ₽ 169 ₽ Добры…" at bounding box center [577, 412] width 889 height 620
click at [285, 19] on span "Акции" at bounding box center [303, 22] width 36 height 11
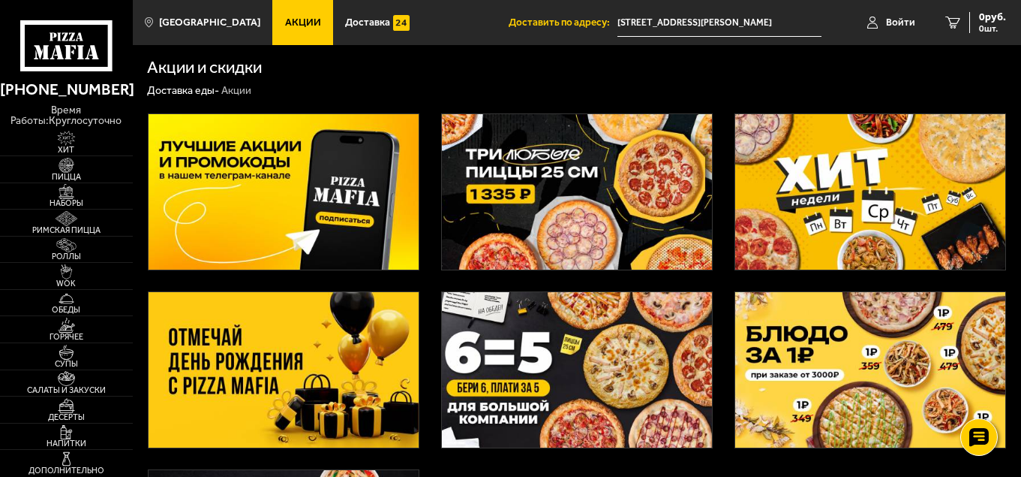
click at [584, 220] on img at bounding box center [577, 191] width 271 height 155
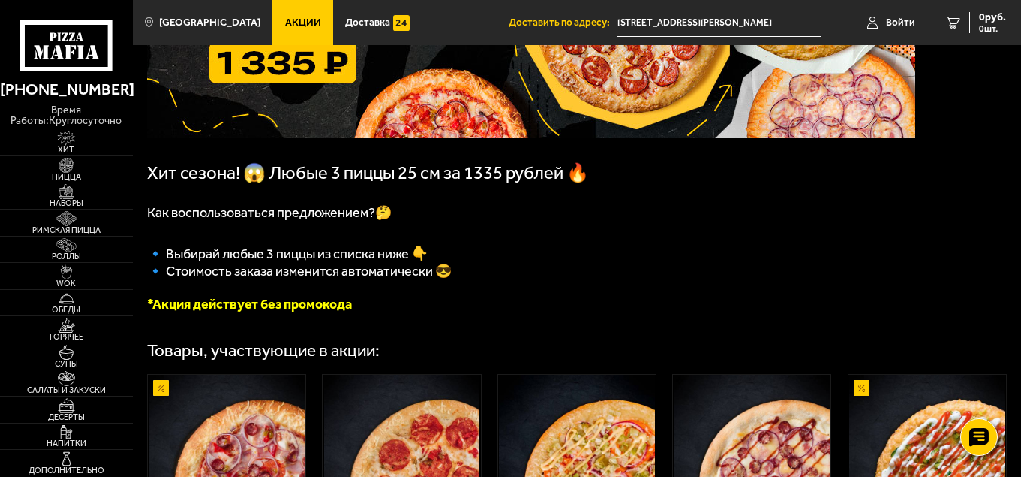
scroll to position [124, 0]
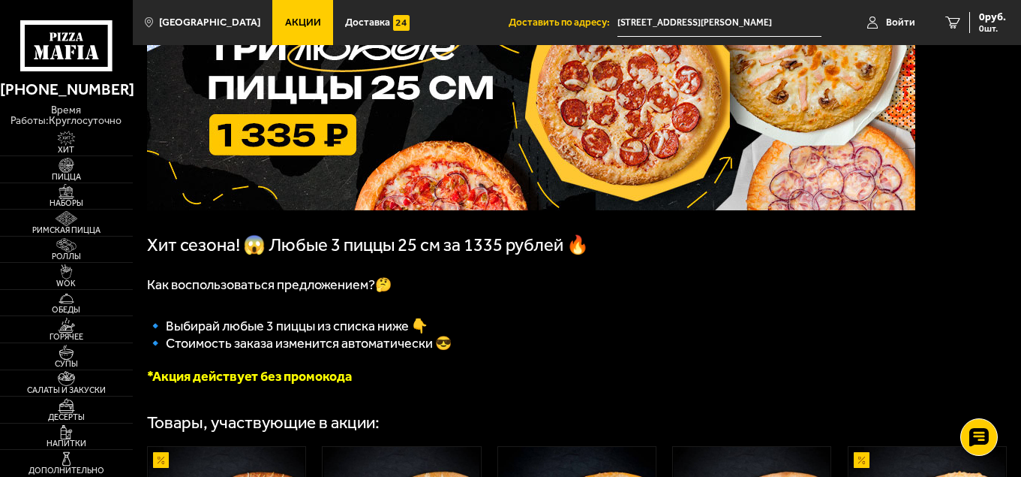
drag, startPoint x: 1019, startPoint y: 92, endPoint x: 1024, endPoint y: 127, distance: 34.9
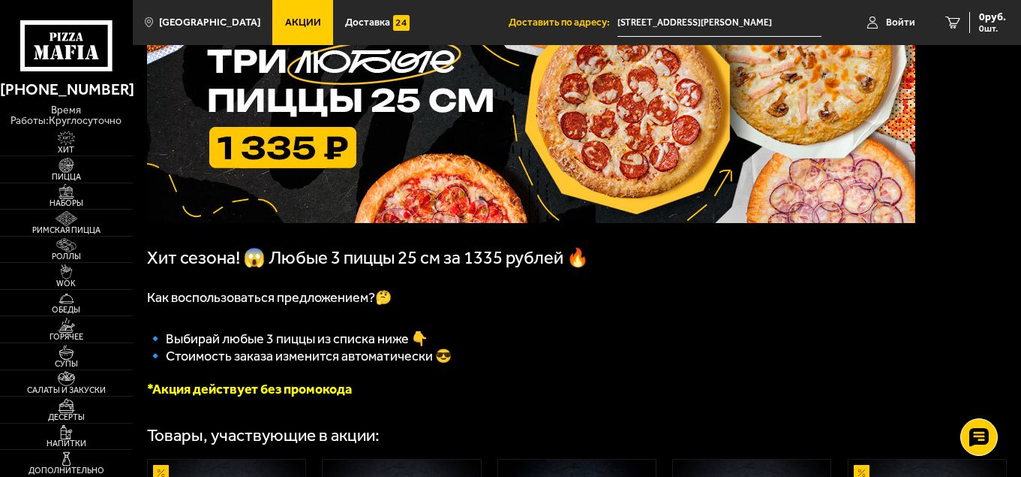
scroll to position [65, 0]
